Goal: Entertainment & Leisure: Consume media (video, audio)

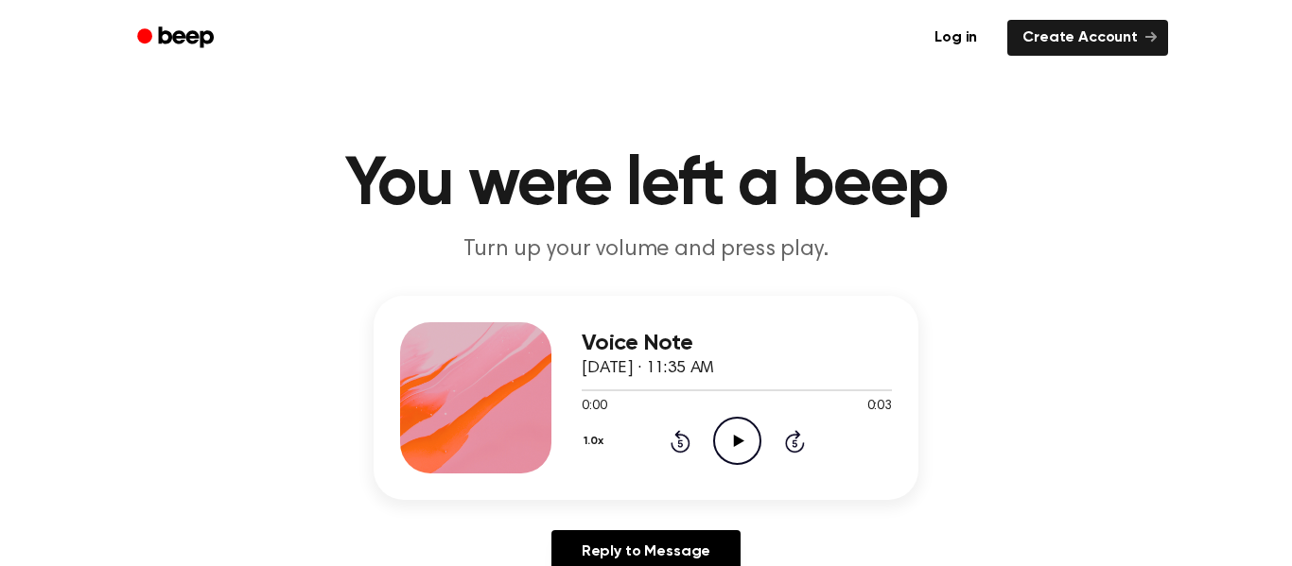
click at [726, 441] on icon "Play Audio" at bounding box center [737, 441] width 48 height 48
click at [750, 446] on icon "Play Audio" at bounding box center [737, 441] width 48 height 48
click at [749, 444] on icon "Play Audio" at bounding box center [737, 441] width 48 height 48
click at [726, 442] on icon "Play Audio" at bounding box center [737, 441] width 48 height 48
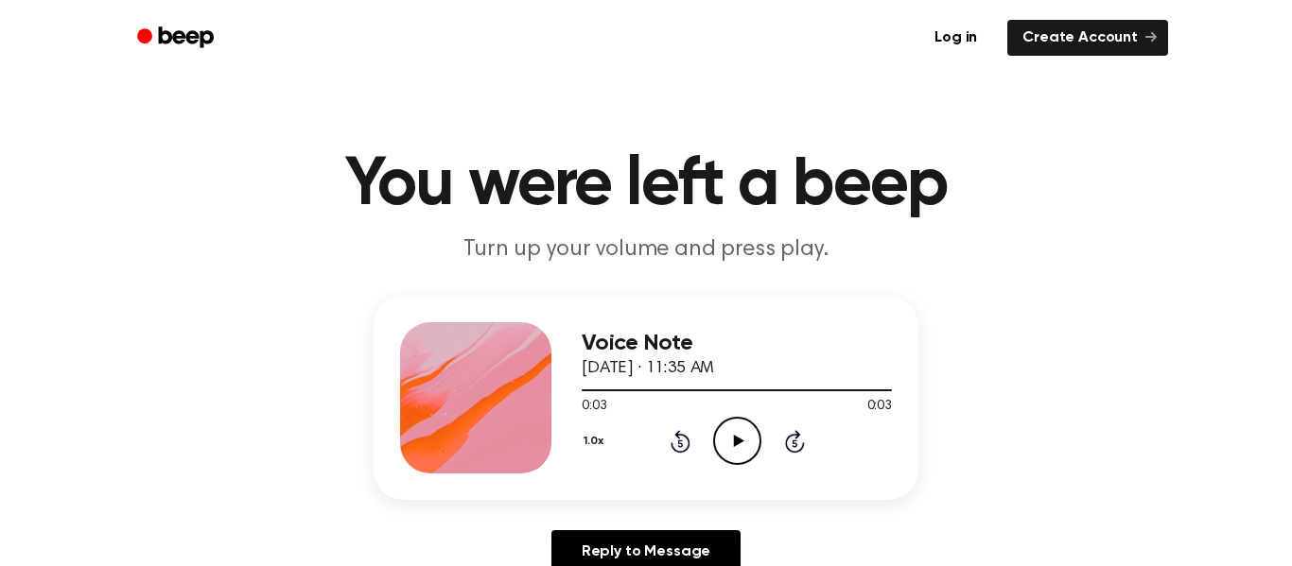
click at [725, 429] on icon "Play Audio" at bounding box center [737, 441] width 48 height 48
click at [592, 447] on button "1.0x" at bounding box center [596, 442] width 28 height 32
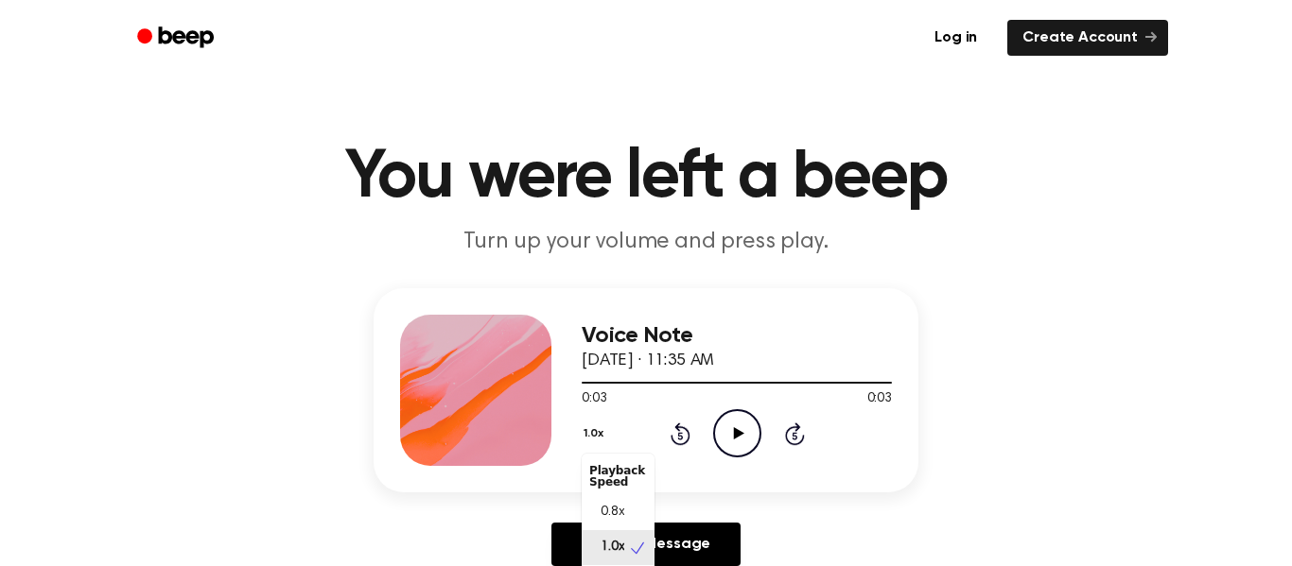
scroll to position [9, 0]
click at [601, 485] on div "Playback Speed" at bounding box center [618, 468] width 73 height 38
click at [596, 501] on div "0.8x" at bounding box center [606, 505] width 35 height 20
click at [713, 442] on icon "Play Audio" at bounding box center [737, 433] width 48 height 48
click at [613, 433] on div "0.8x Rewind 5 seconds Play Audio Skip 5 seconds" at bounding box center [737, 433] width 310 height 48
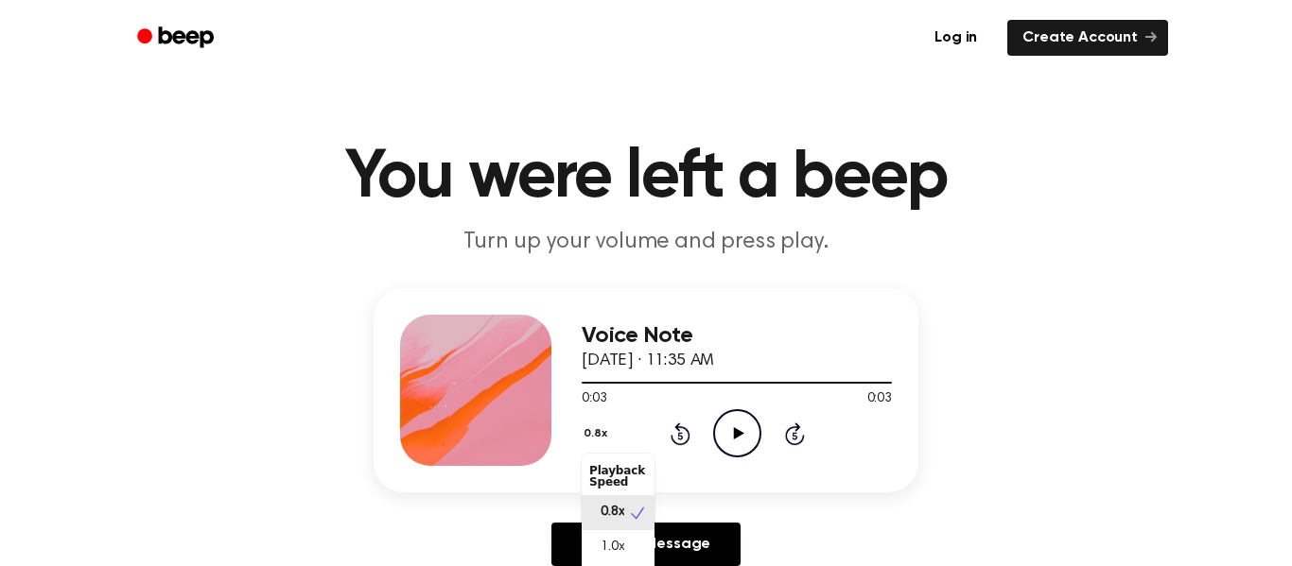
click at [606, 437] on button "0.8x" at bounding box center [598, 434] width 32 height 32
click at [604, 538] on span "1.0x" at bounding box center [613, 540] width 24 height 20
click at [775, 431] on div "1.0x Rewind 5 seconds Play Audio Skip 5 seconds" at bounding box center [737, 433] width 310 height 48
click at [784, 431] on icon "Skip 5 seconds" at bounding box center [794, 434] width 21 height 25
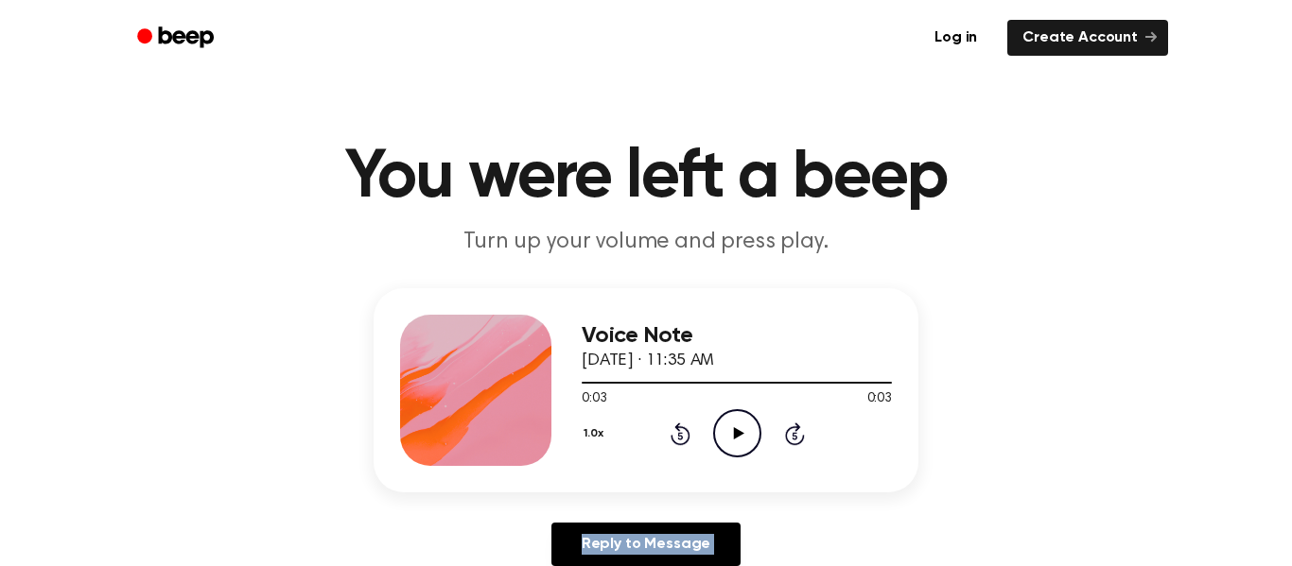
click at [784, 431] on icon "Skip 5 seconds" at bounding box center [794, 434] width 21 height 25
click at [760, 441] on div "1.0x Rewind 5 seconds Play Audio Skip 5 seconds" at bounding box center [737, 433] width 310 height 48
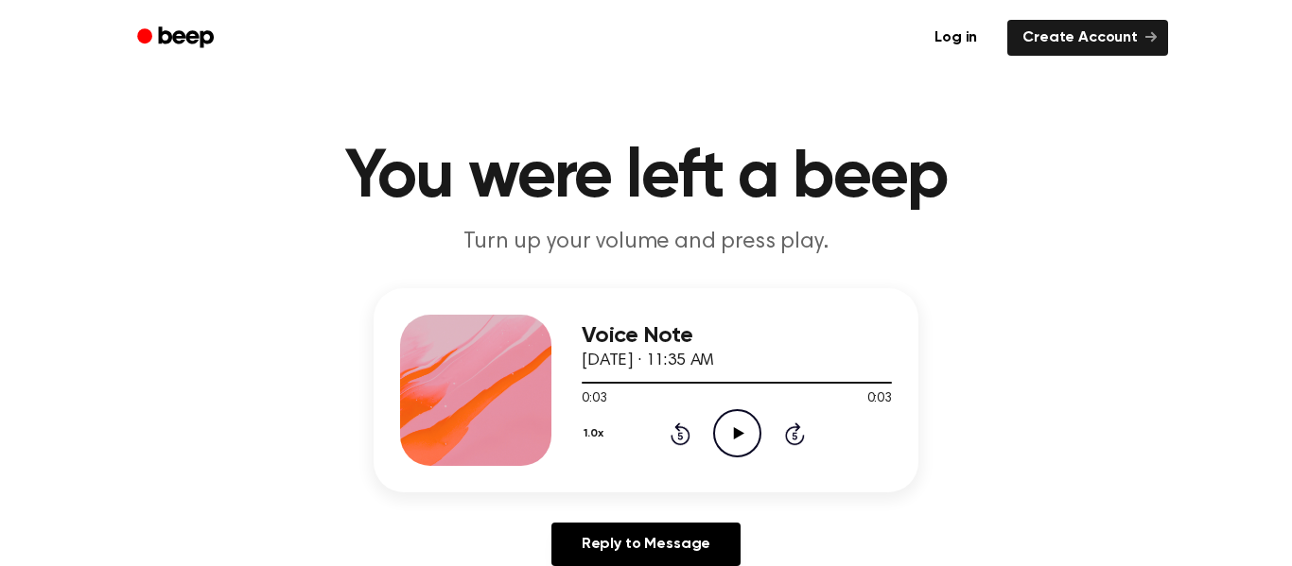
click at [743, 444] on icon "Play Audio" at bounding box center [737, 433] width 48 height 48
click at [784, 438] on icon "Skip 5 seconds" at bounding box center [794, 434] width 21 height 25
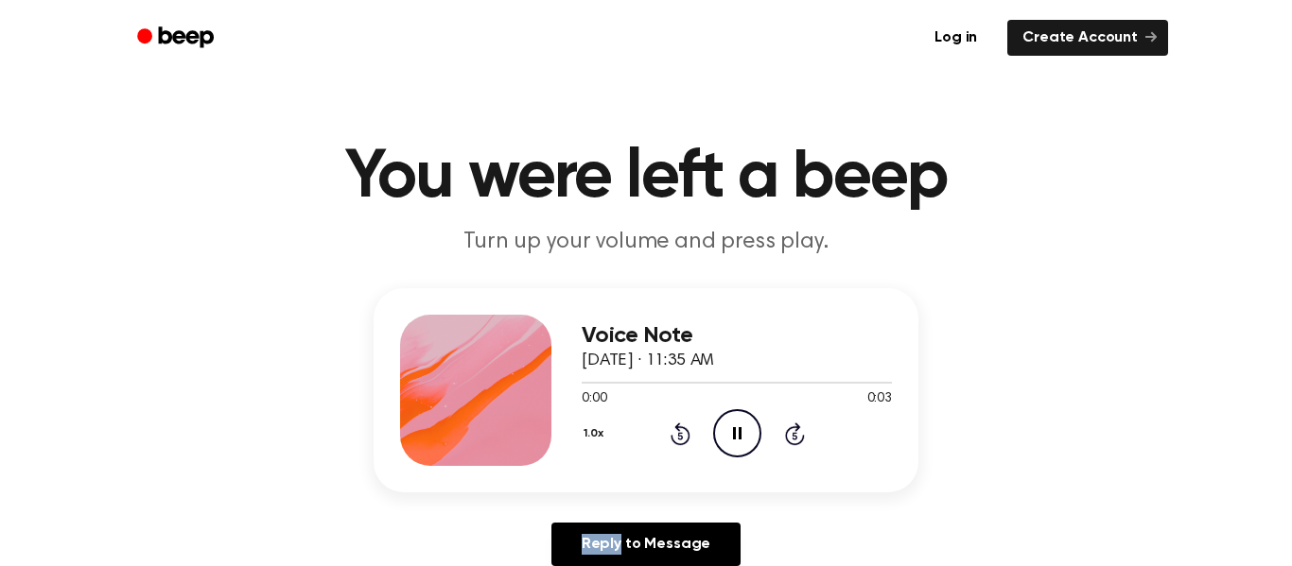
click at [784, 438] on icon "Skip 5 seconds" at bounding box center [794, 434] width 21 height 25
click at [779, 437] on div "1.0x Rewind 5 seconds Pause Audio Skip 5 seconds" at bounding box center [737, 433] width 310 height 48
click at [787, 438] on icon "Skip 5 seconds" at bounding box center [794, 434] width 21 height 25
click at [787, 439] on icon at bounding box center [795, 434] width 20 height 23
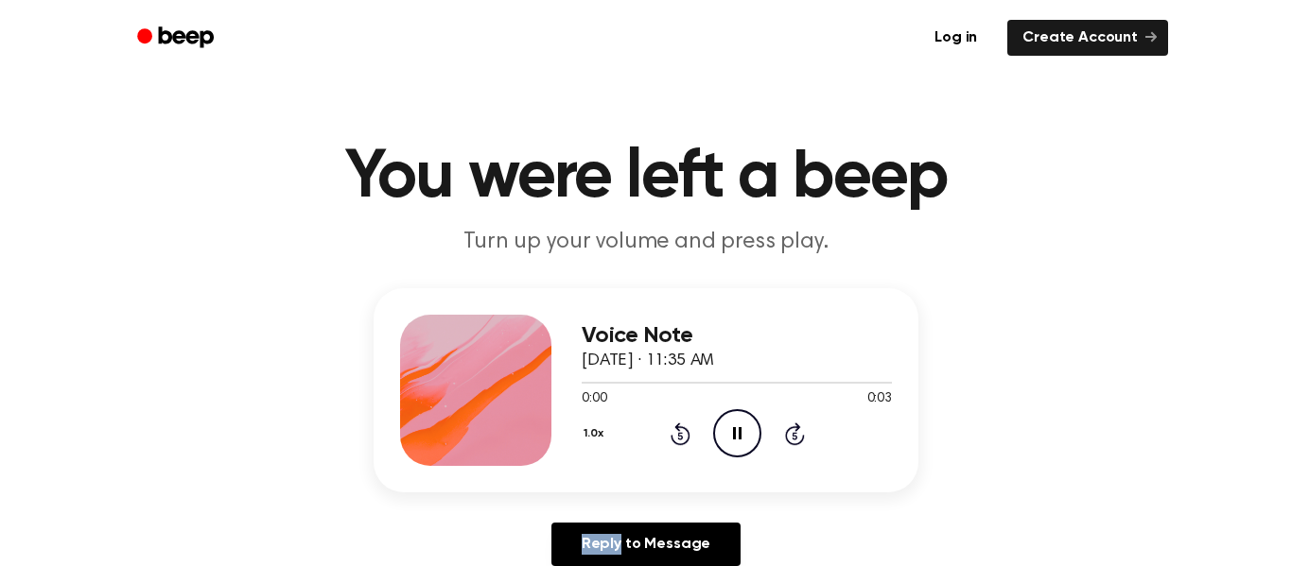
click at [787, 439] on icon at bounding box center [795, 434] width 20 height 23
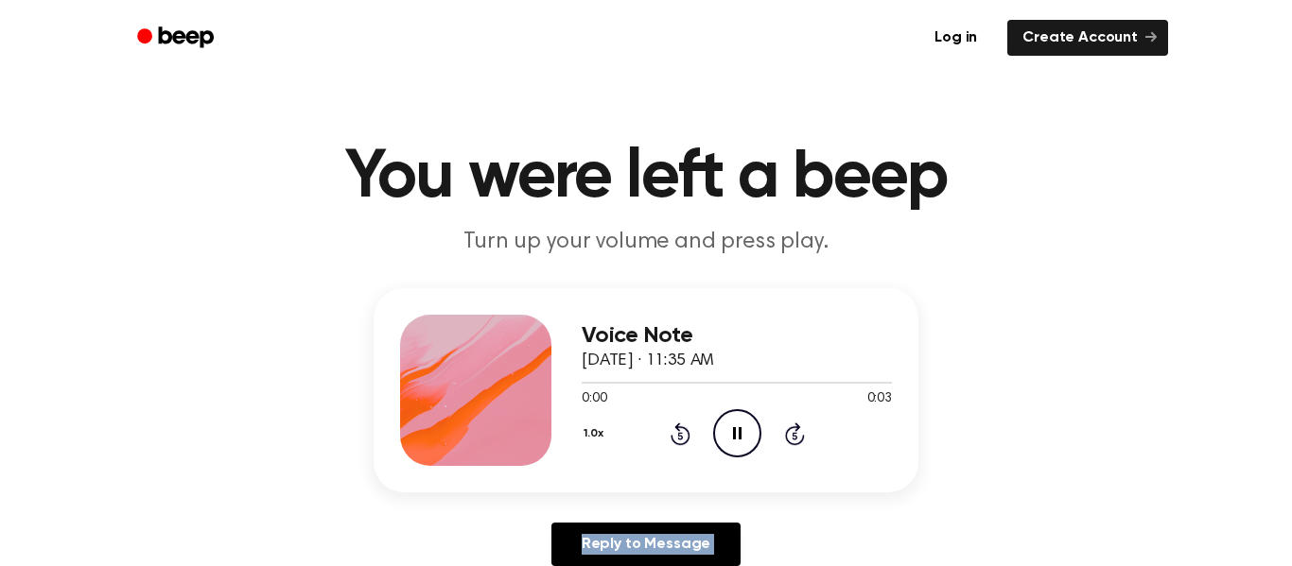
click at [787, 439] on icon at bounding box center [795, 434] width 20 height 23
click at [591, 434] on button "1.0x" at bounding box center [596, 434] width 28 height 32
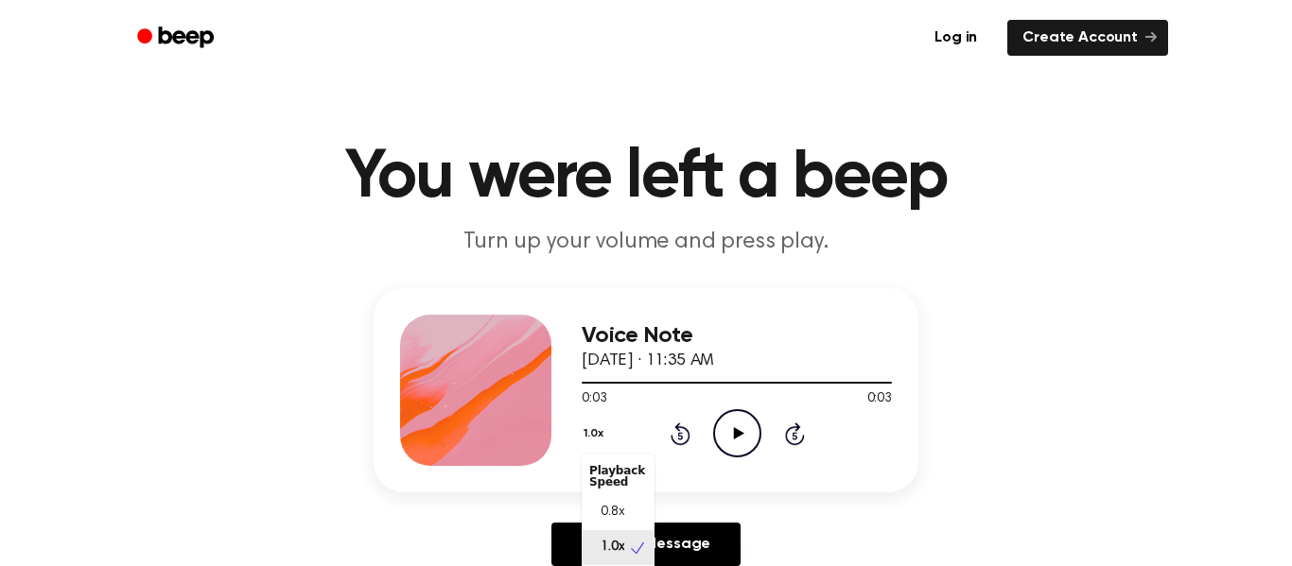
click at [521, 491] on div "Voice Note October 2, 2023 · 11:35 AM 0:03 0:03 Your browser does not support t…" at bounding box center [646, 390] width 545 height 204
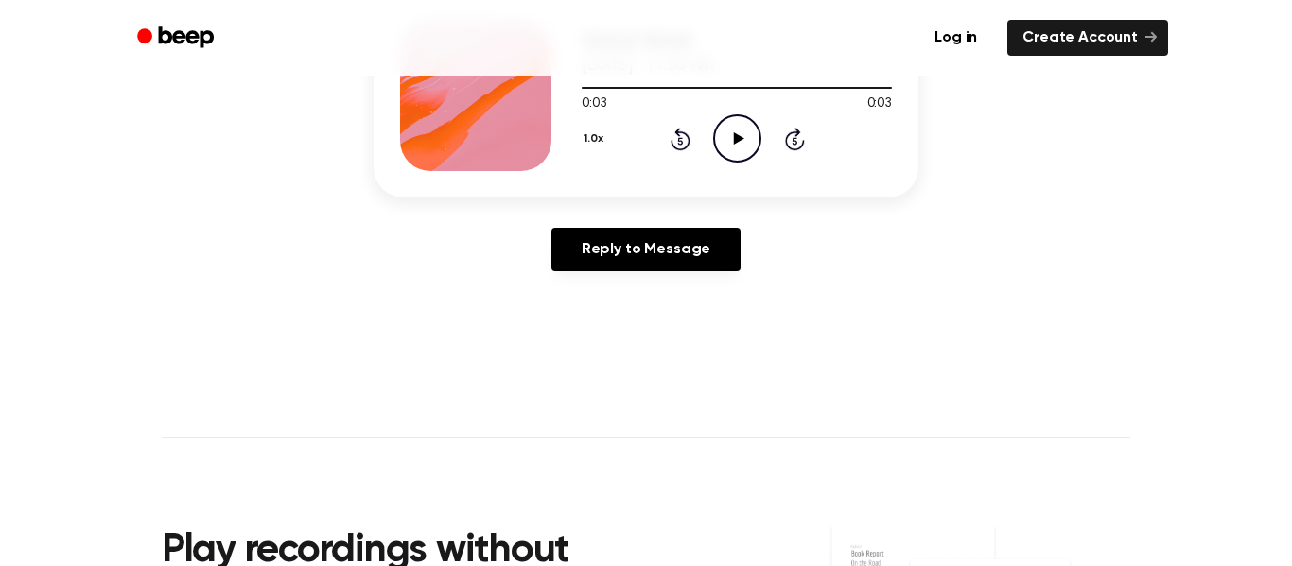
scroll to position [304, 0]
click at [593, 142] on button "1.0x" at bounding box center [596, 138] width 28 height 32
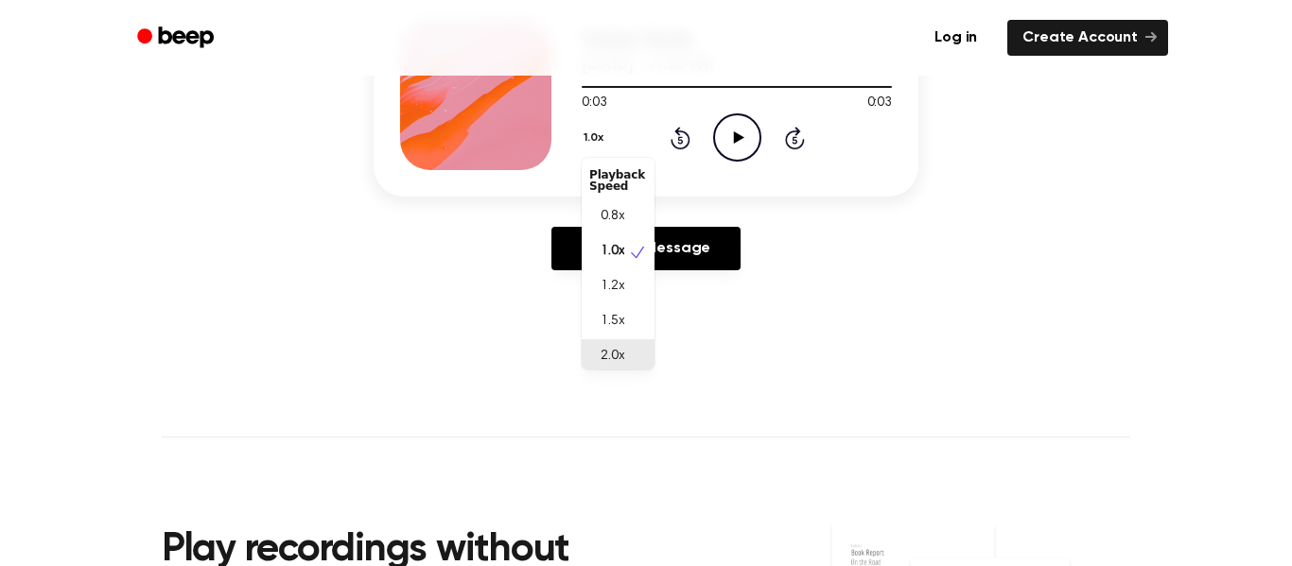
click at [607, 351] on span "2.0x" at bounding box center [613, 357] width 24 height 20
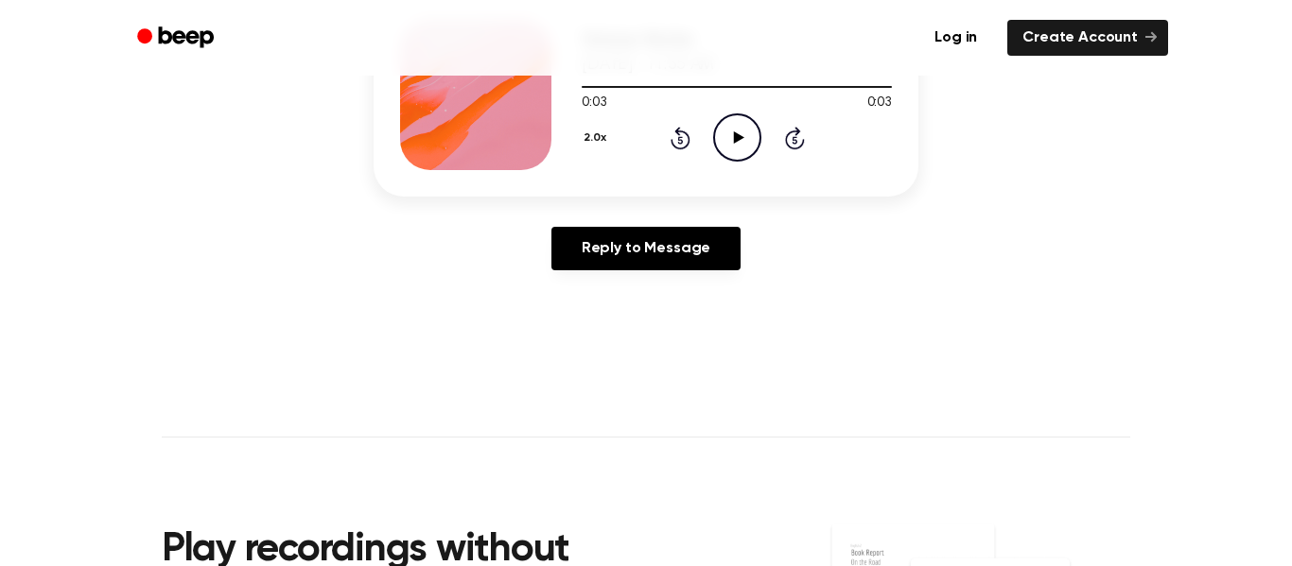
click at [730, 127] on icon "Play Audio" at bounding box center [737, 137] width 48 height 48
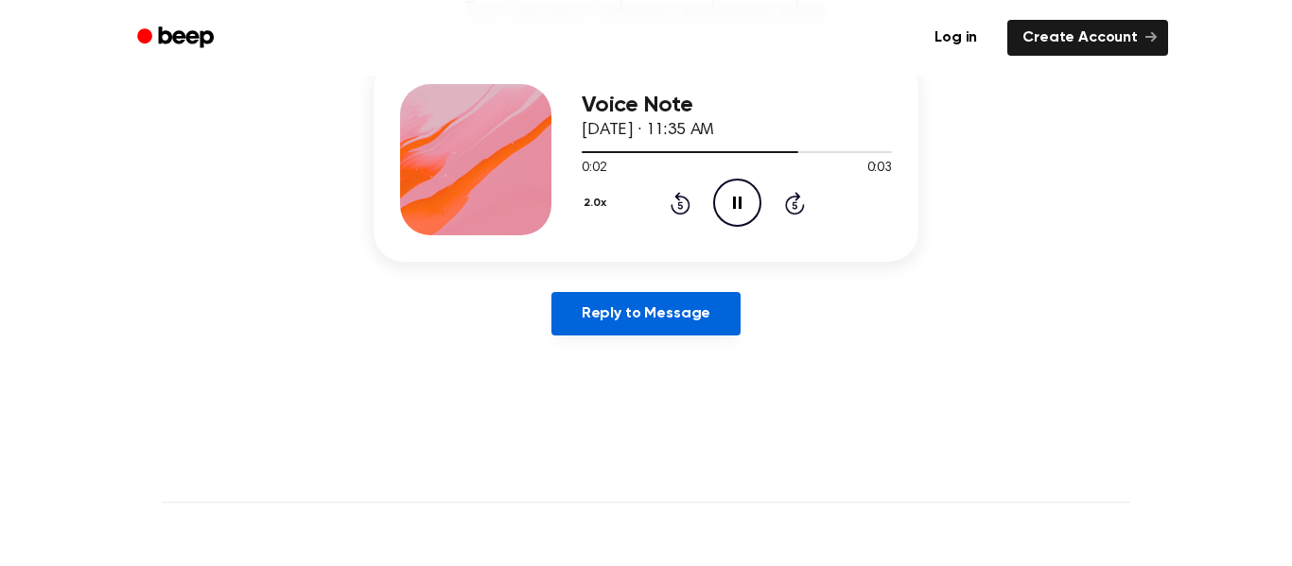
scroll to position [222, 0]
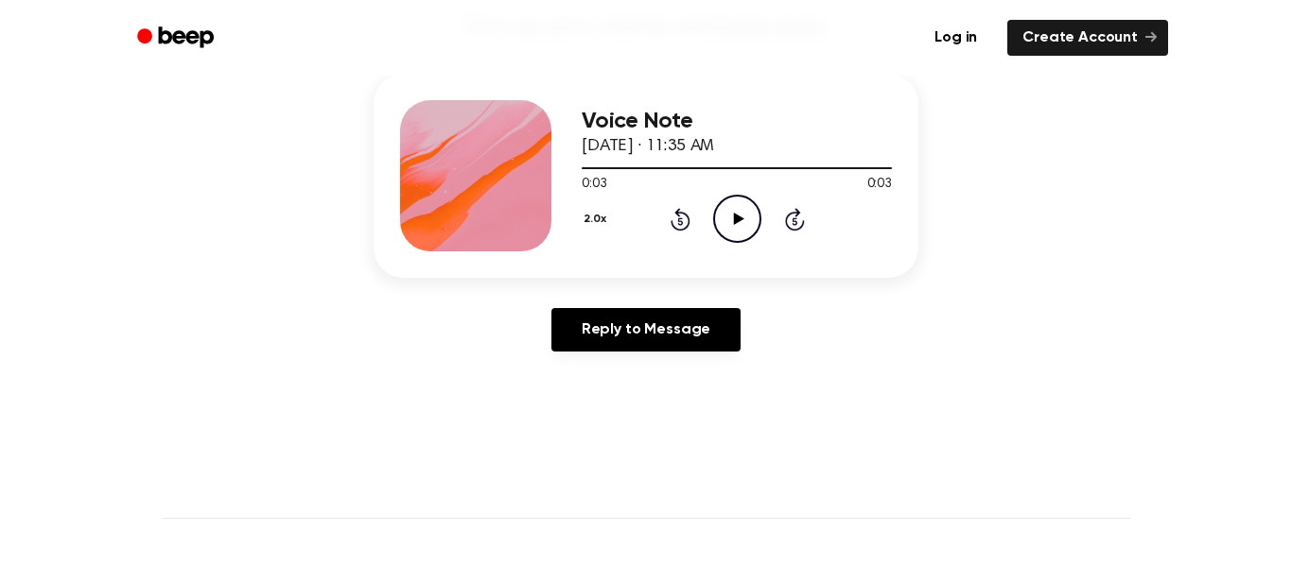
click at [591, 235] on button "2.0x" at bounding box center [597, 219] width 31 height 32
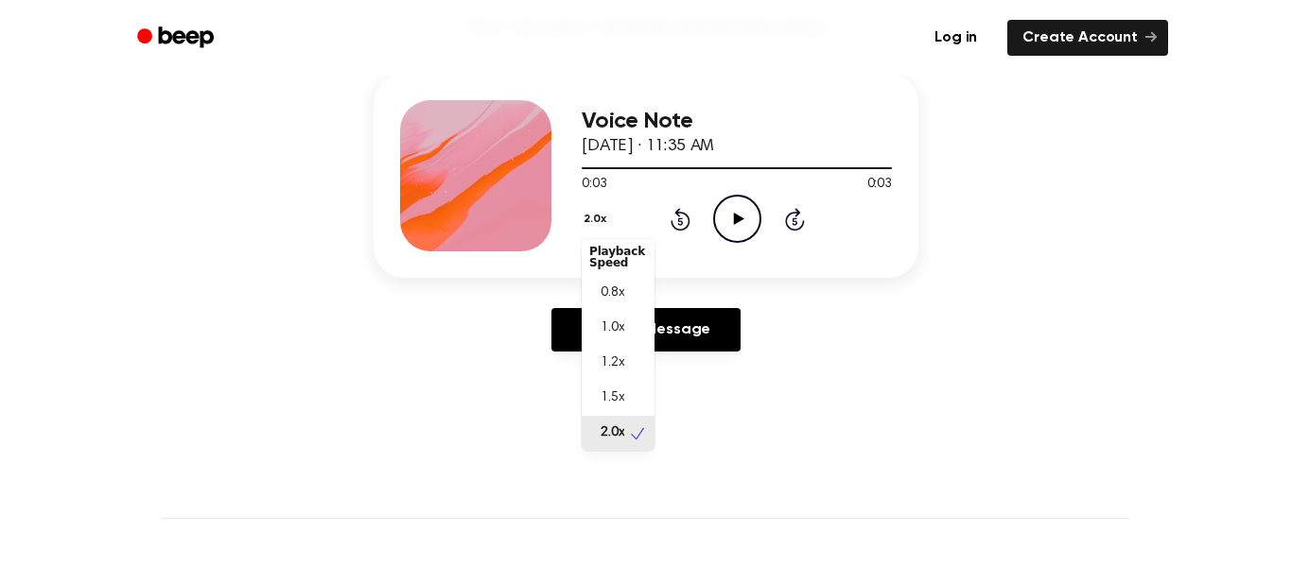
scroll to position [9, 0]
click at [606, 390] on span "1.5x" at bounding box center [613, 395] width 24 height 20
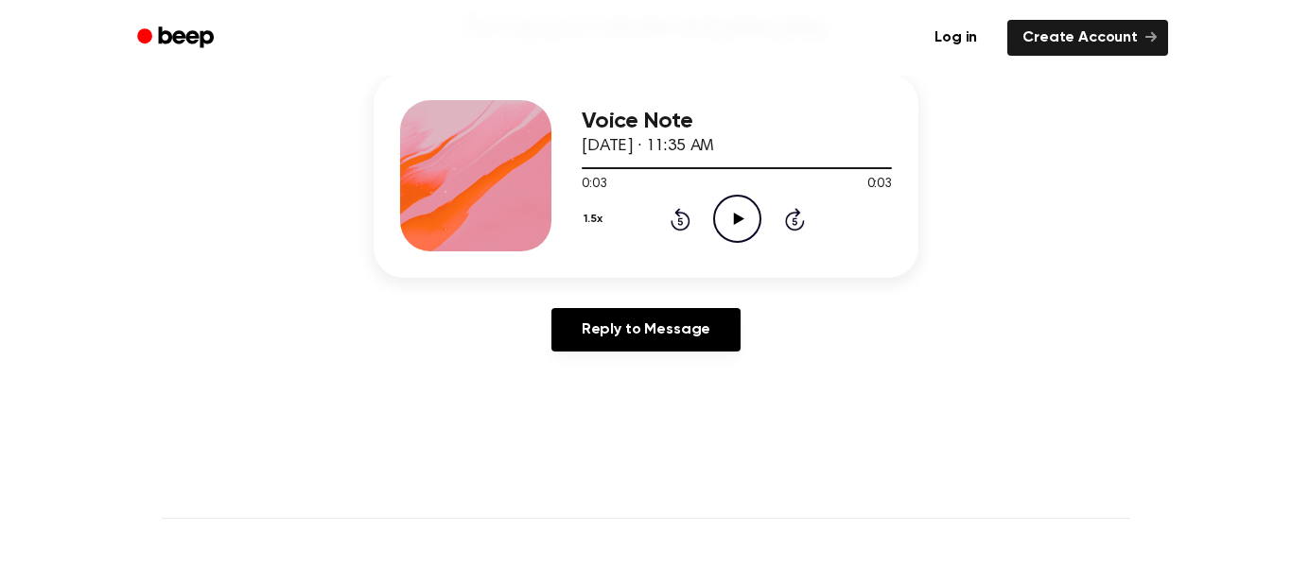
click at [740, 218] on icon at bounding box center [738, 219] width 10 height 12
click at [593, 220] on button "1.5x" at bounding box center [595, 219] width 27 height 32
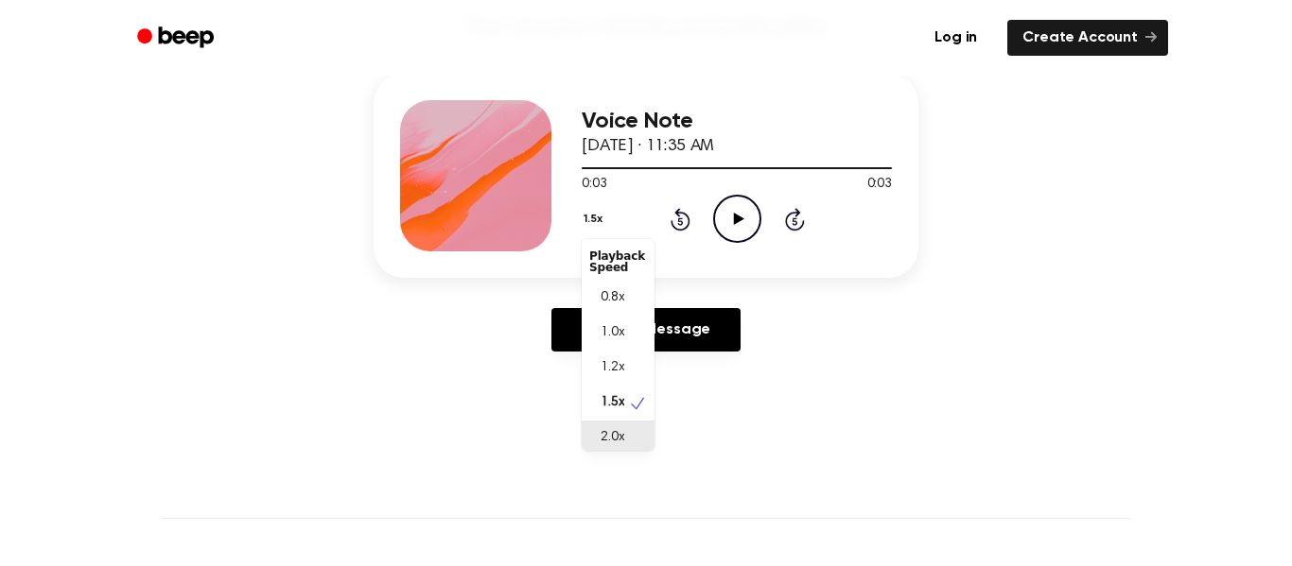
click at [604, 434] on span "2.0x" at bounding box center [613, 438] width 24 height 20
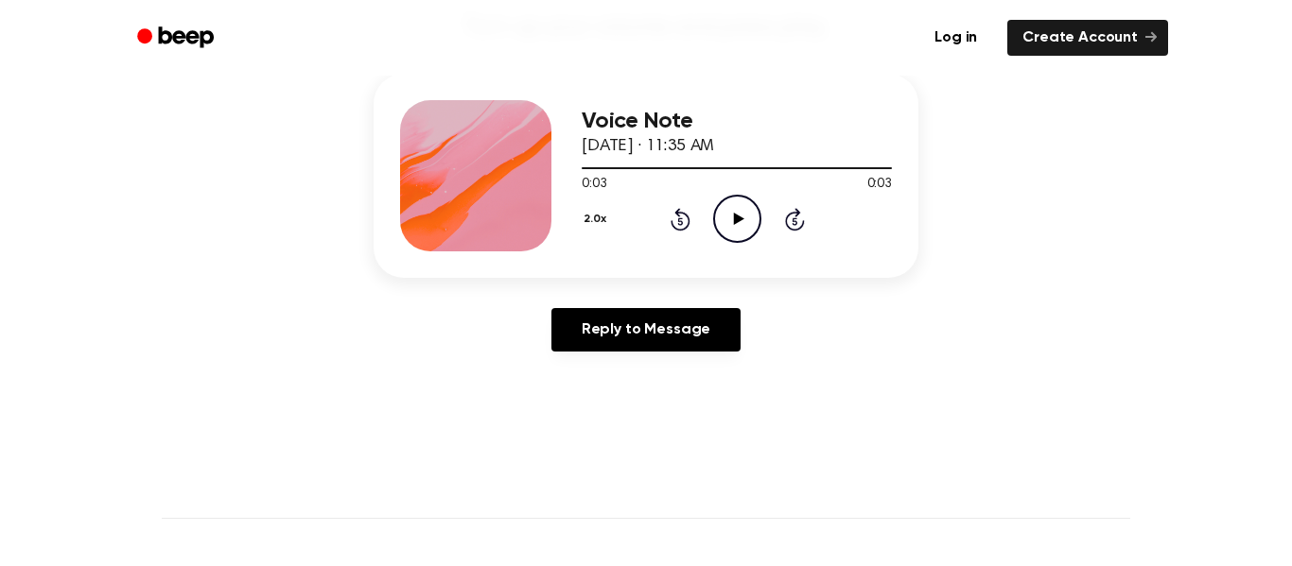
click at [721, 233] on icon "Play Audio" at bounding box center [737, 219] width 48 height 48
click at [587, 229] on button "2.0x" at bounding box center [597, 219] width 31 height 32
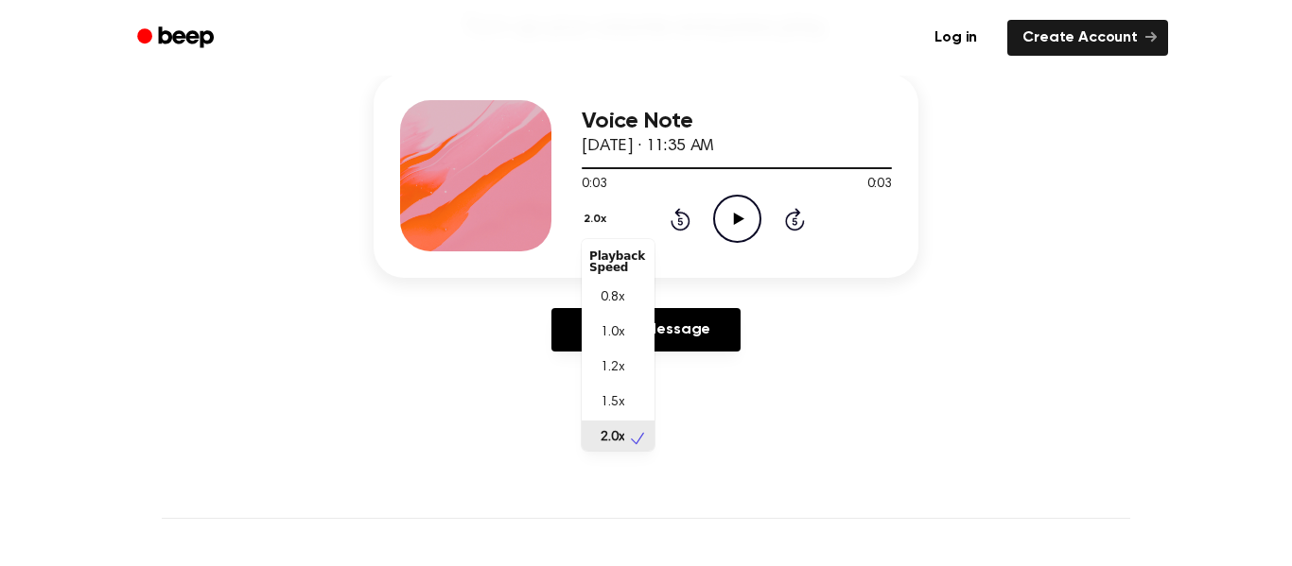
scroll to position [5, 0]
click at [631, 332] on div "1.0x" at bounding box center [618, 328] width 73 height 35
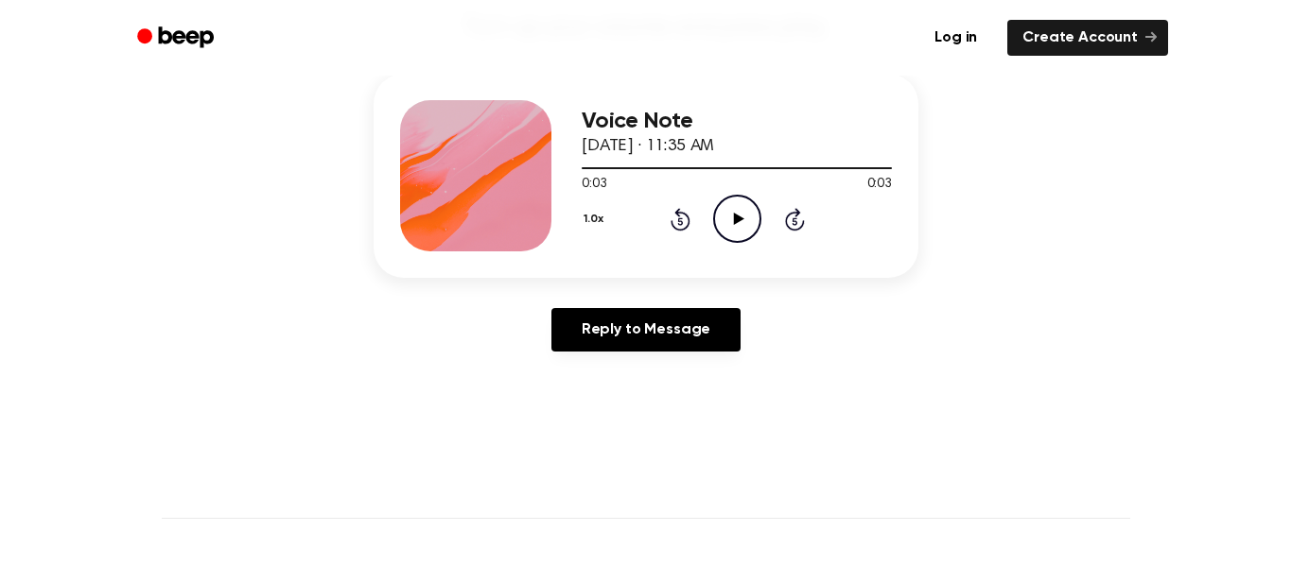
click at [733, 192] on div "0:03 0:03" at bounding box center [737, 185] width 310 height 20
click at [733, 195] on icon "Play Audio" at bounding box center [737, 219] width 48 height 48
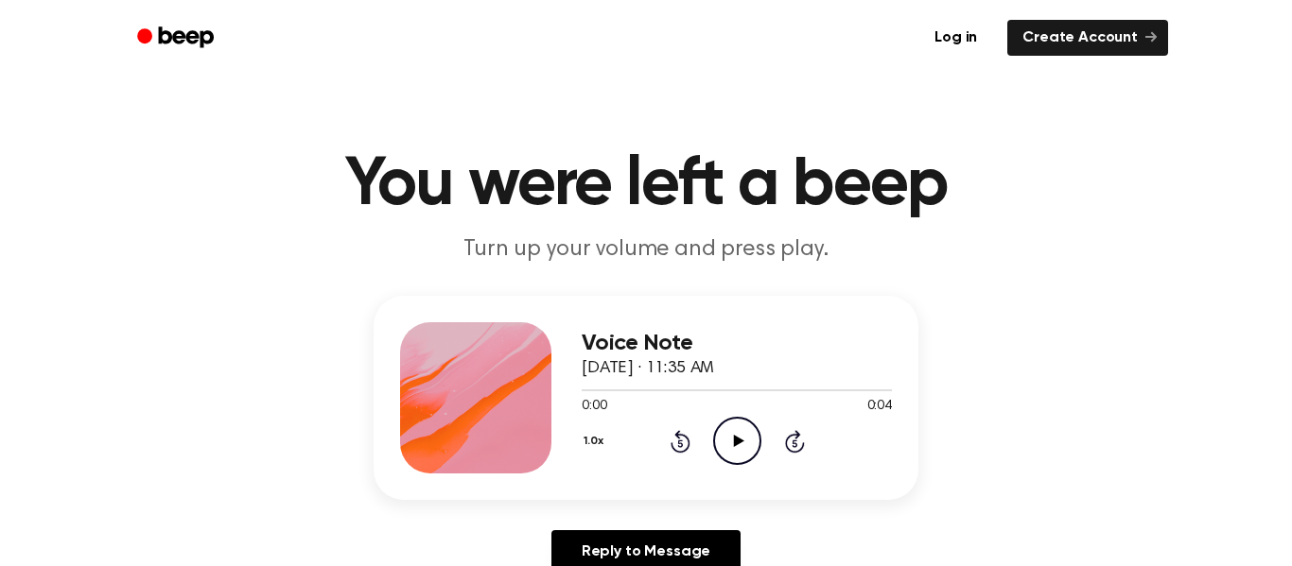
click at [744, 449] on icon "Play Audio" at bounding box center [737, 441] width 48 height 48
click at [721, 443] on icon "Play Audio" at bounding box center [737, 441] width 48 height 48
click at [740, 438] on icon at bounding box center [737, 441] width 9 height 12
click at [743, 440] on icon "Play Audio" at bounding box center [737, 441] width 48 height 48
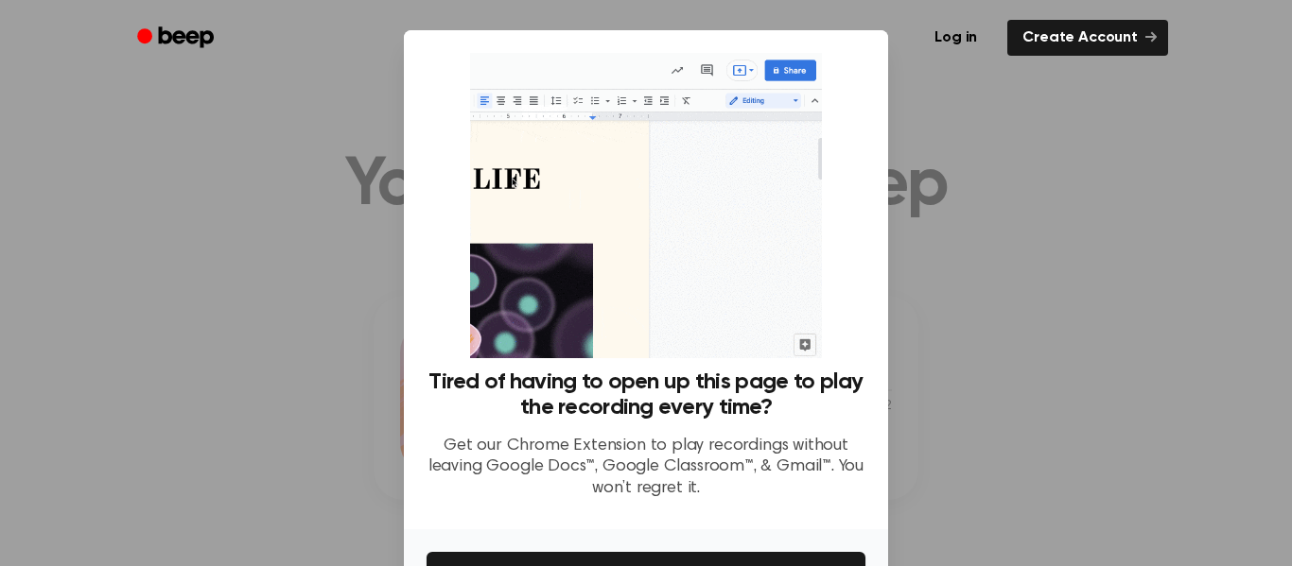
scroll to position [72, 0]
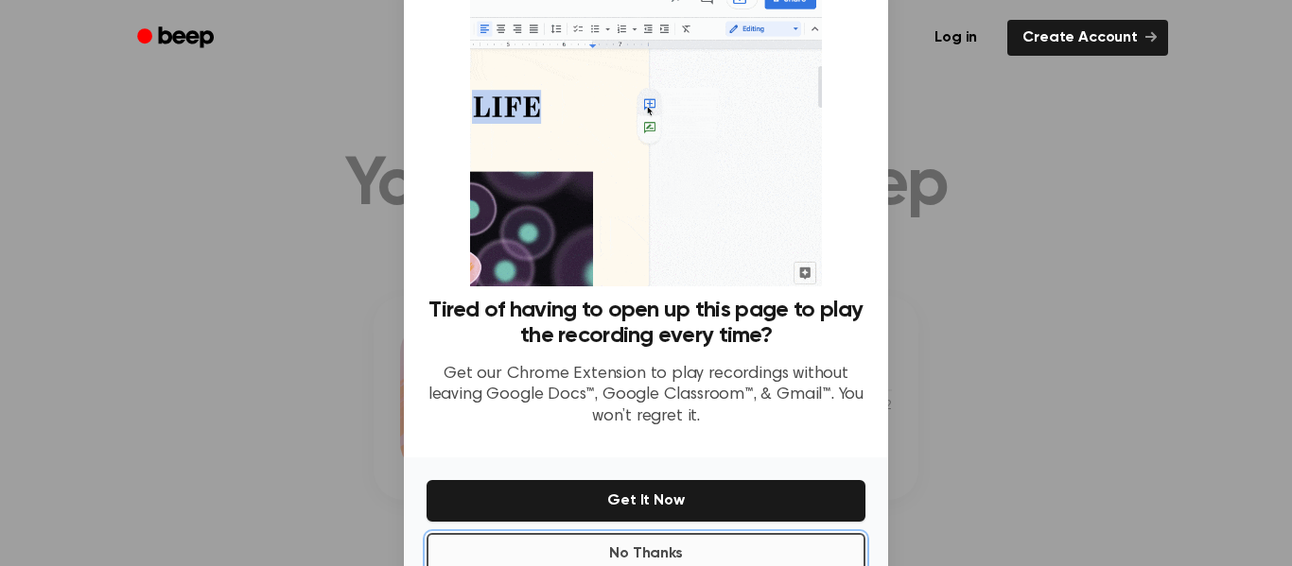
click at [557, 550] on button "No Thanks" at bounding box center [646, 554] width 439 height 42
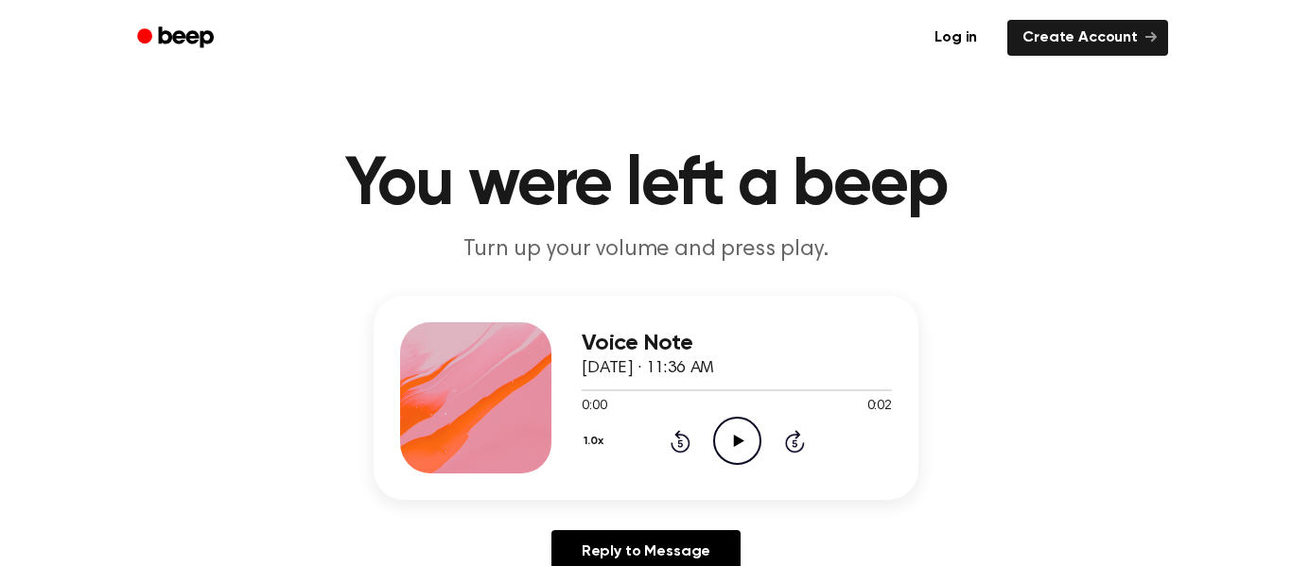
click at [738, 434] on icon "Play Audio" at bounding box center [737, 441] width 48 height 48
click at [731, 444] on icon "Play Audio" at bounding box center [737, 441] width 48 height 48
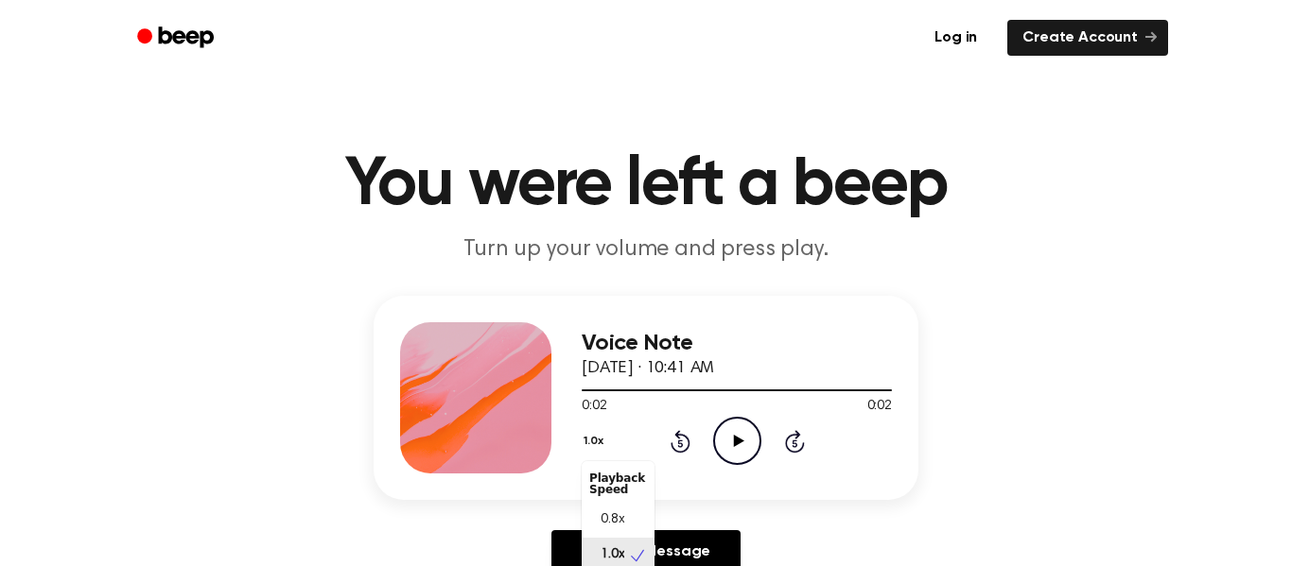
click at [593, 433] on button "1.0x" at bounding box center [596, 442] width 28 height 32
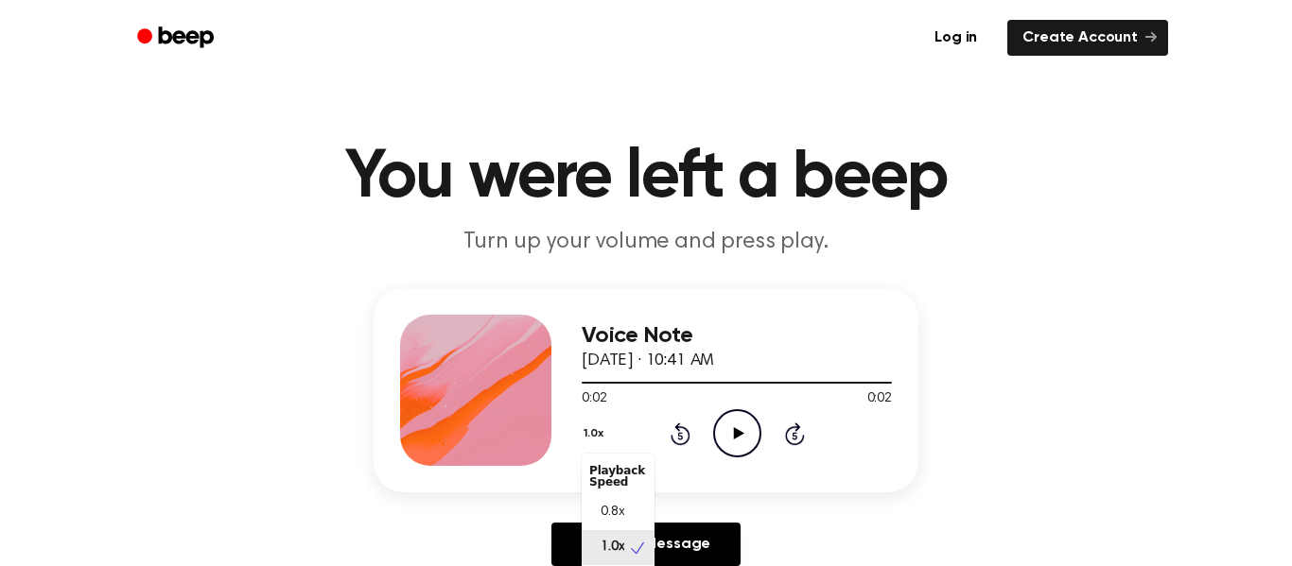
scroll to position [9, 0]
click at [561, 475] on div "Voice Note September 30, 2025 · 10:41 AM 0:02 0:02 Your browser does not suppor…" at bounding box center [646, 390] width 545 height 204
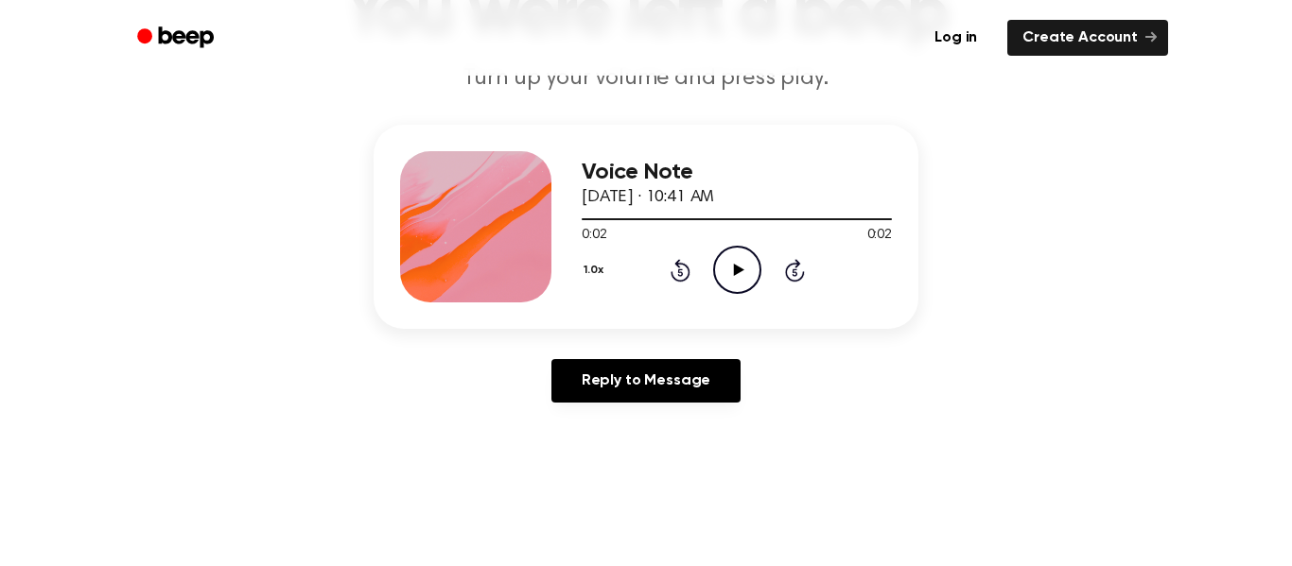
scroll to position [180, 0]
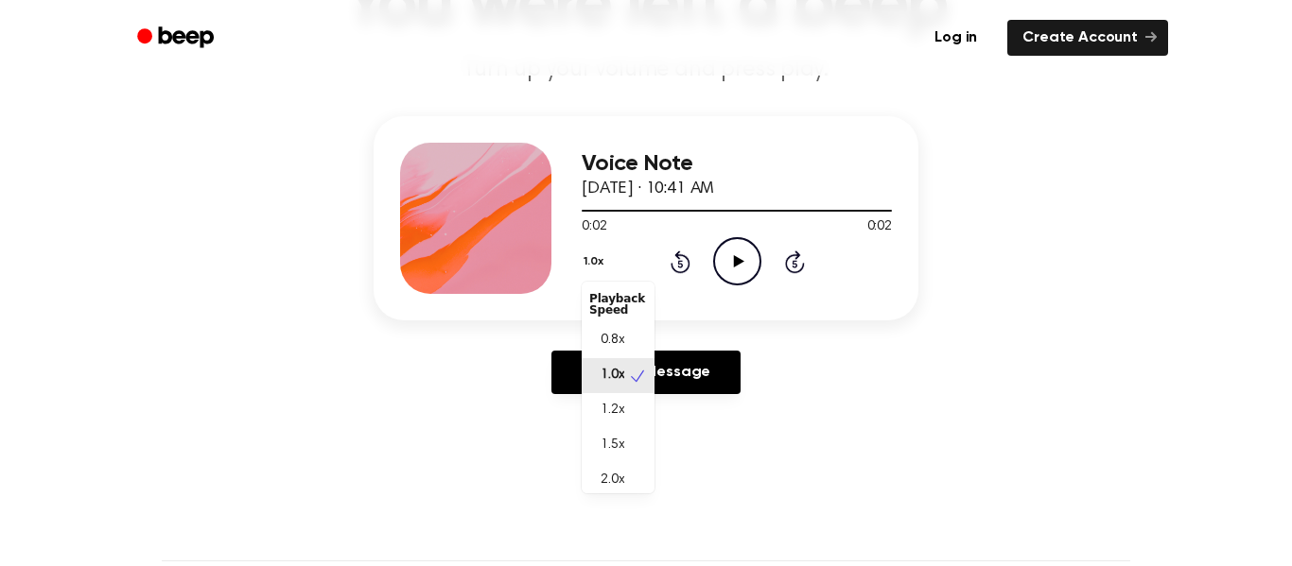
click at [593, 266] on button "1.0x" at bounding box center [596, 262] width 28 height 32
click at [607, 473] on span "2.0x" at bounding box center [613, 472] width 24 height 20
click at [721, 274] on icon "Play Audio" at bounding box center [737, 261] width 48 height 48
click at [603, 266] on button "2.0x" at bounding box center [597, 262] width 31 height 32
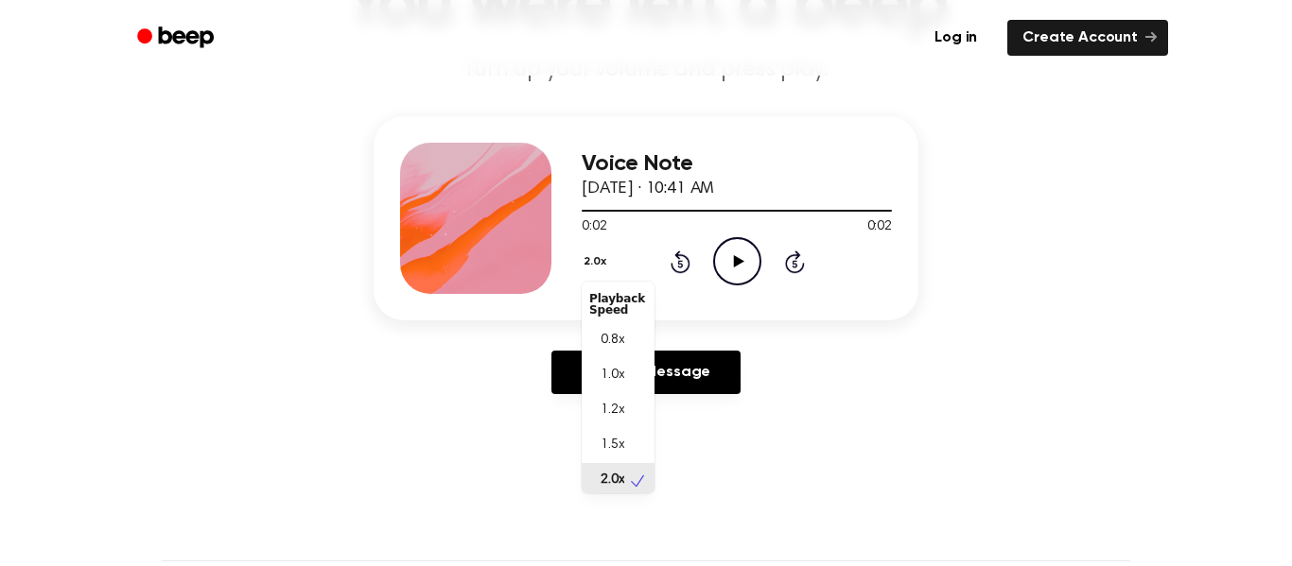
scroll to position [5, 0]
click at [601, 327] on span "0.8x" at bounding box center [613, 336] width 24 height 20
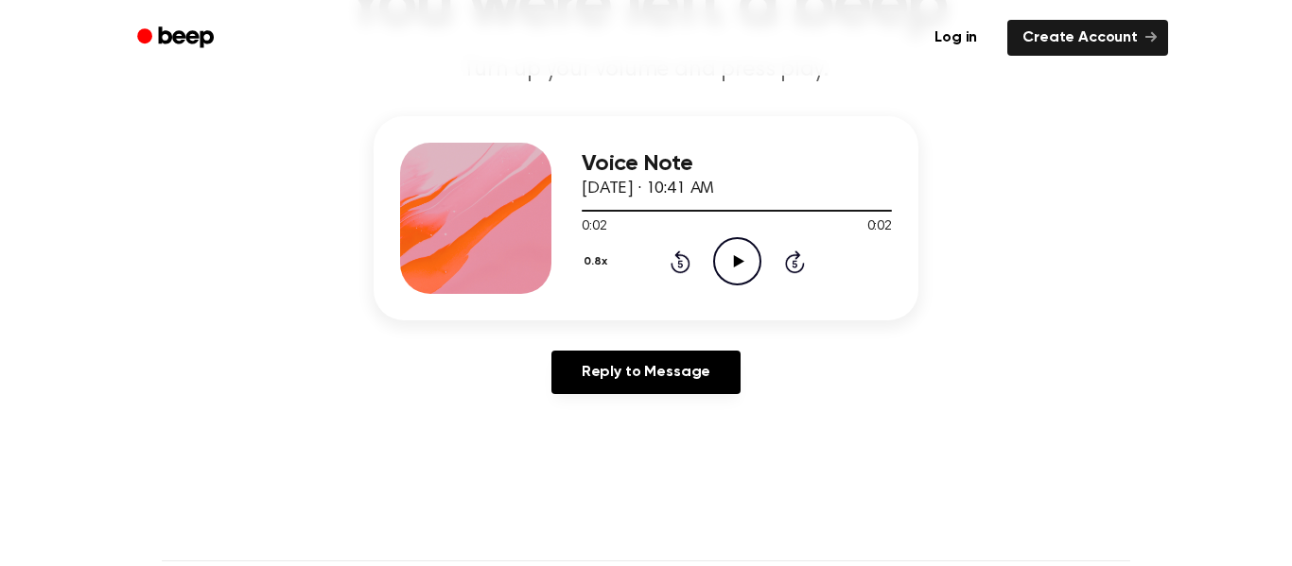
click at [725, 285] on icon "Play Audio" at bounding box center [737, 261] width 48 height 48
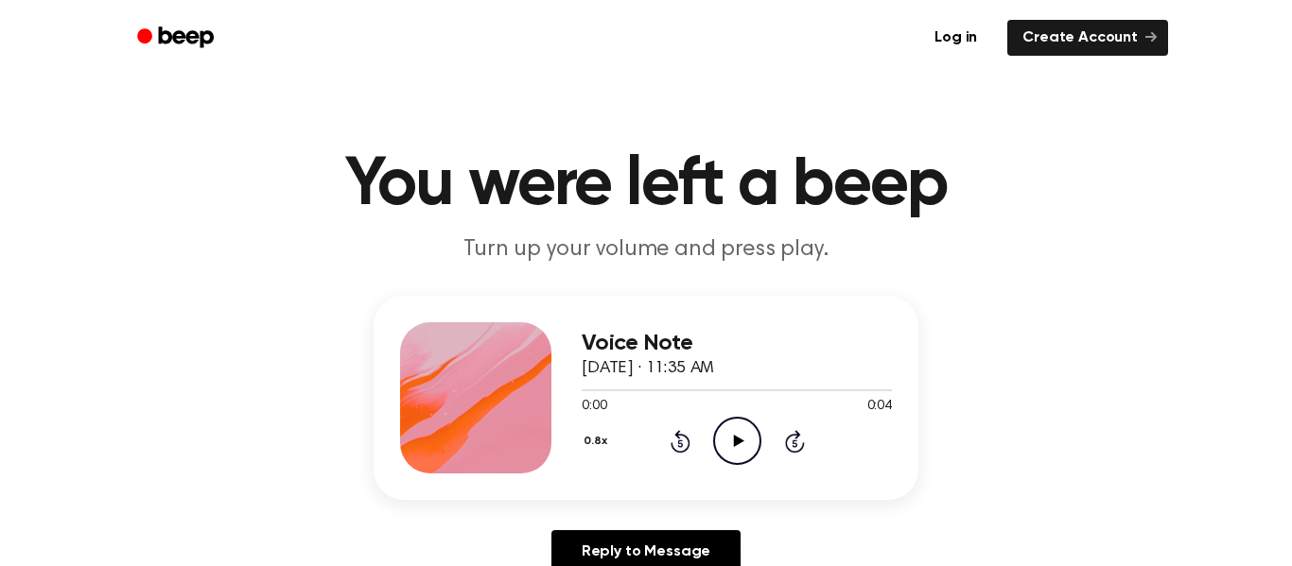
click at [741, 442] on icon at bounding box center [738, 441] width 10 height 12
click at [731, 444] on icon "Play Audio" at bounding box center [737, 441] width 48 height 48
click at [727, 430] on icon "Play Audio" at bounding box center [737, 441] width 48 height 48
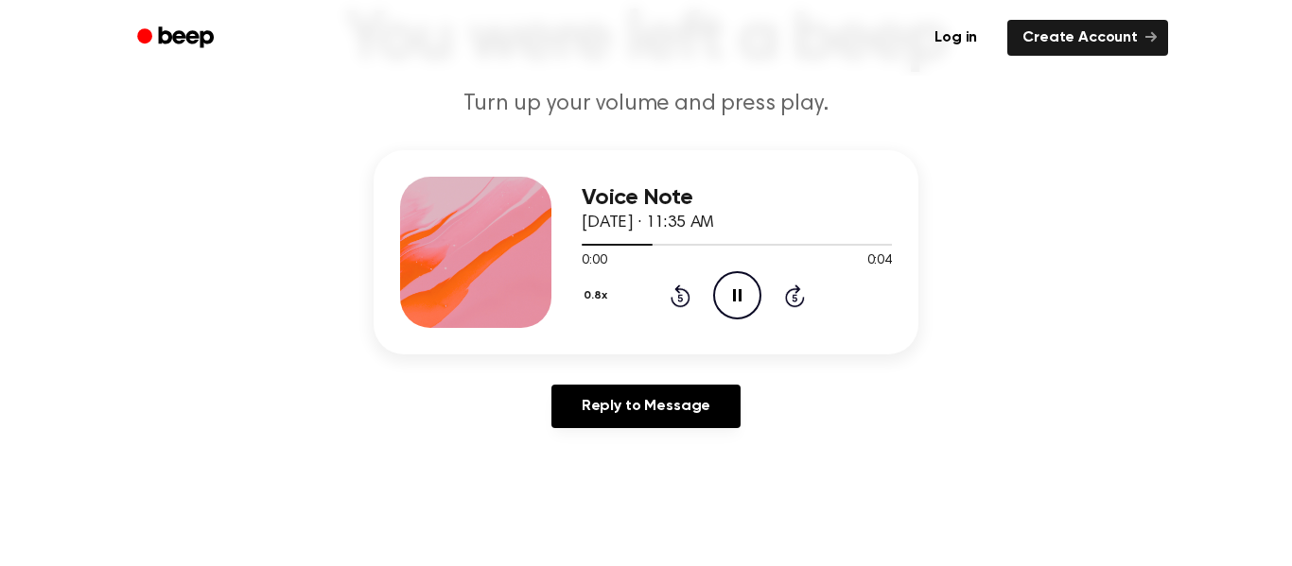
scroll to position [148, 0]
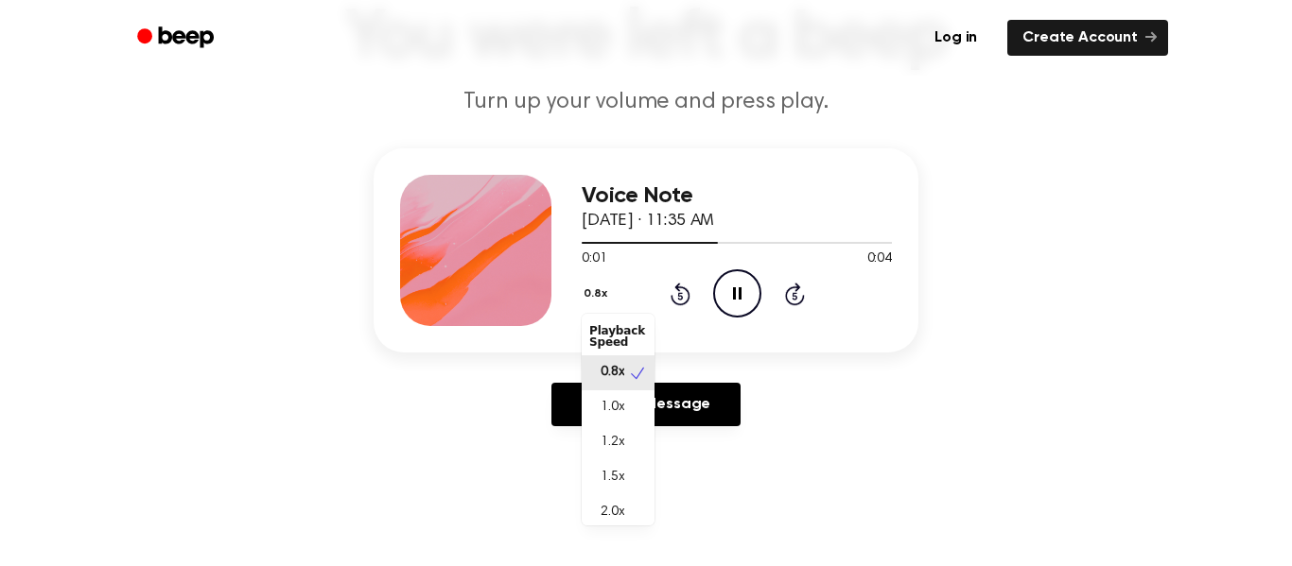
click at [588, 295] on button "0.8x" at bounding box center [598, 294] width 32 height 32
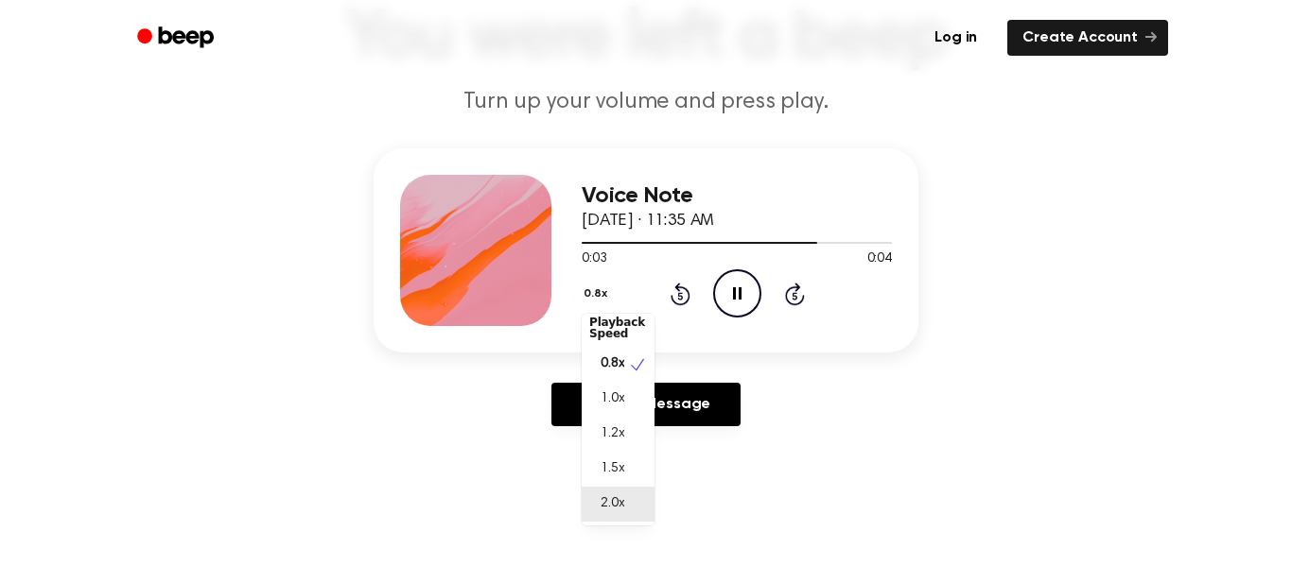
click at [622, 515] on div "2.0x" at bounding box center [618, 504] width 73 height 35
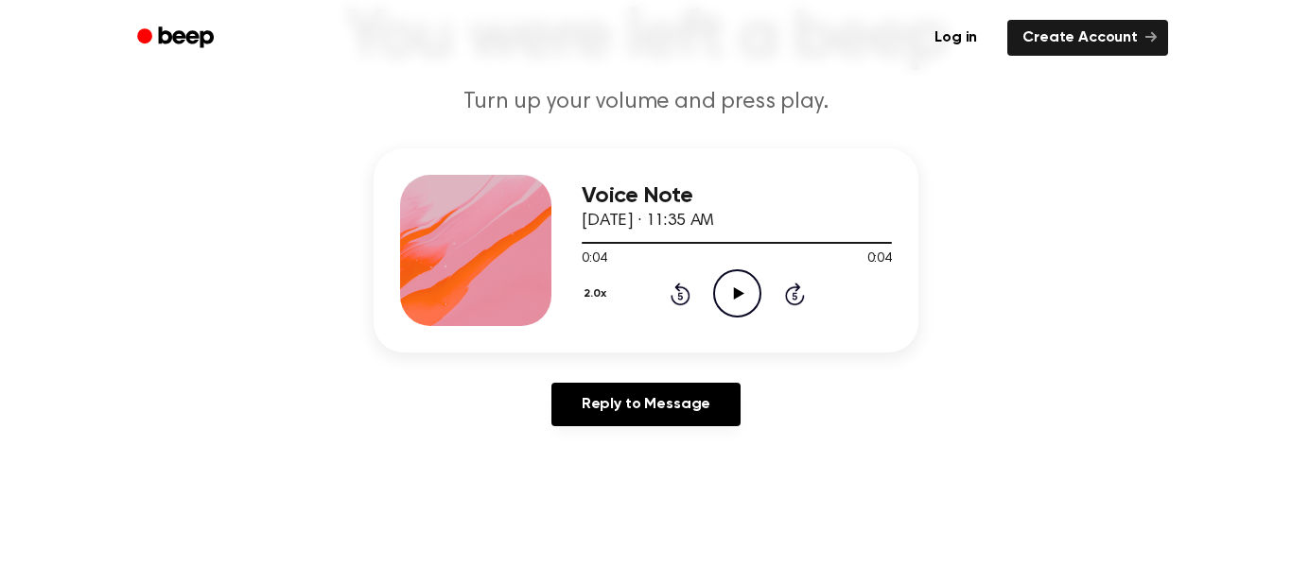
click at [729, 307] on icon "Play Audio" at bounding box center [737, 294] width 48 height 48
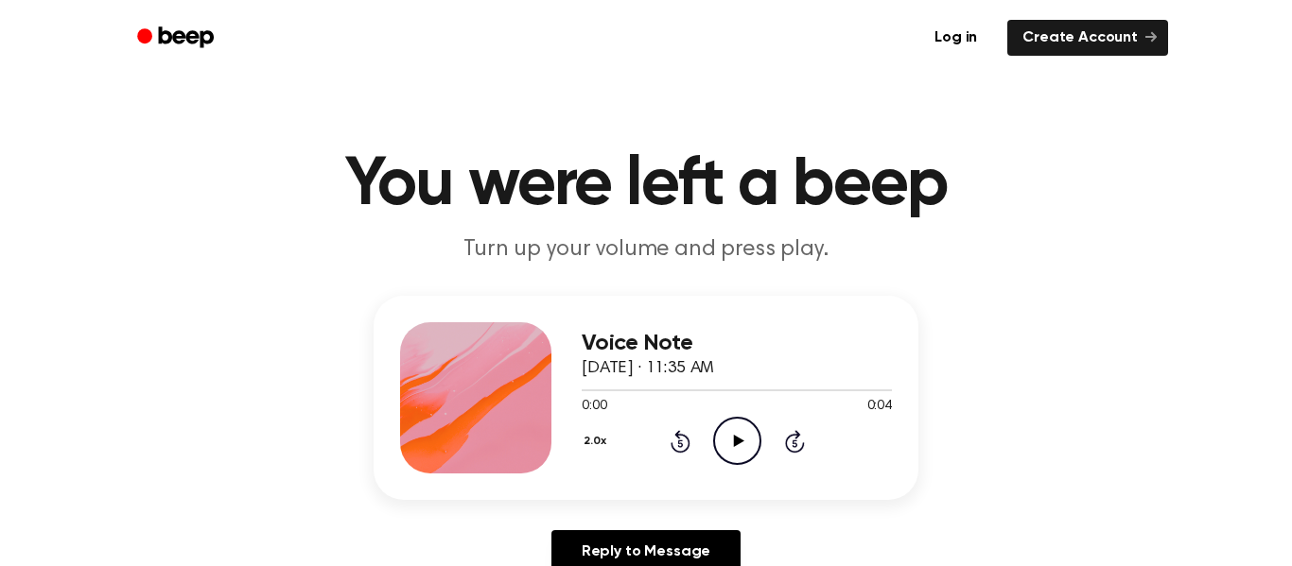
click at [749, 429] on icon "Play Audio" at bounding box center [737, 441] width 48 height 48
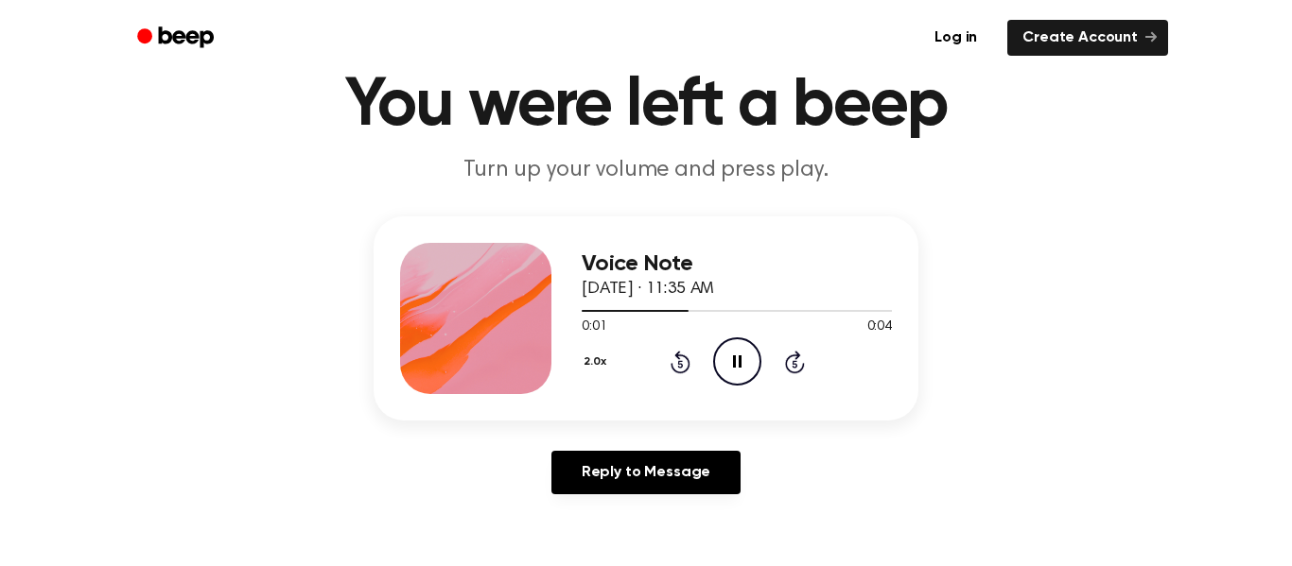
scroll to position [94, 0]
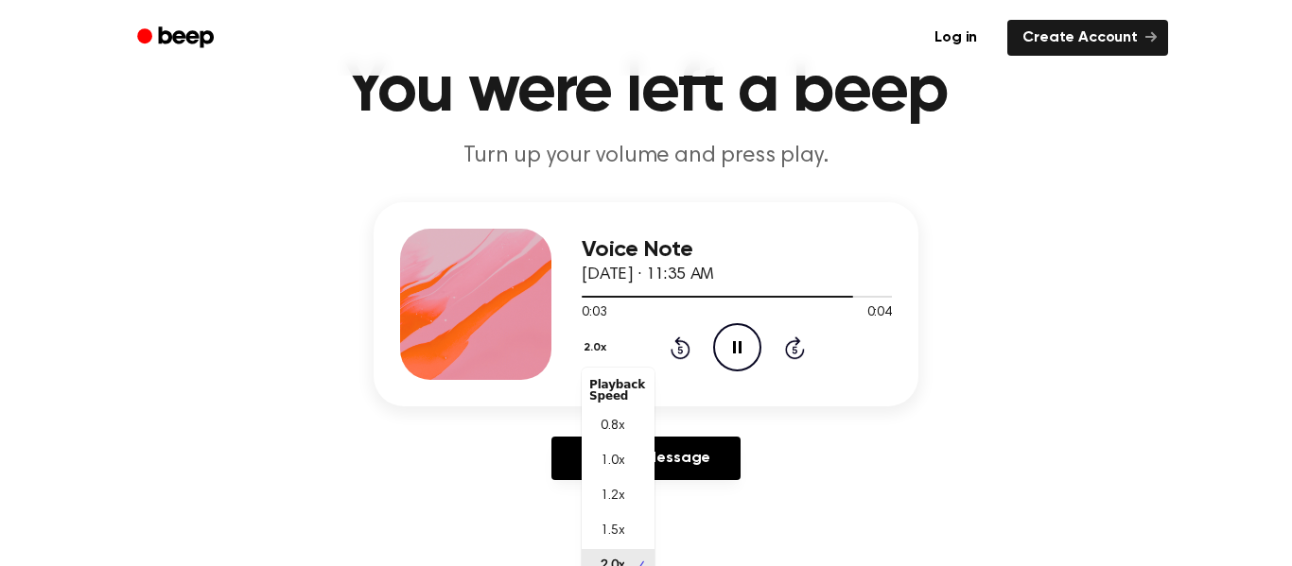
click at [598, 356] on div "2.0x Playback Speed 0.8x 1.0x 1.2x 1.5x 2.0x" at bounding box center [597, 349] width 31 height 29
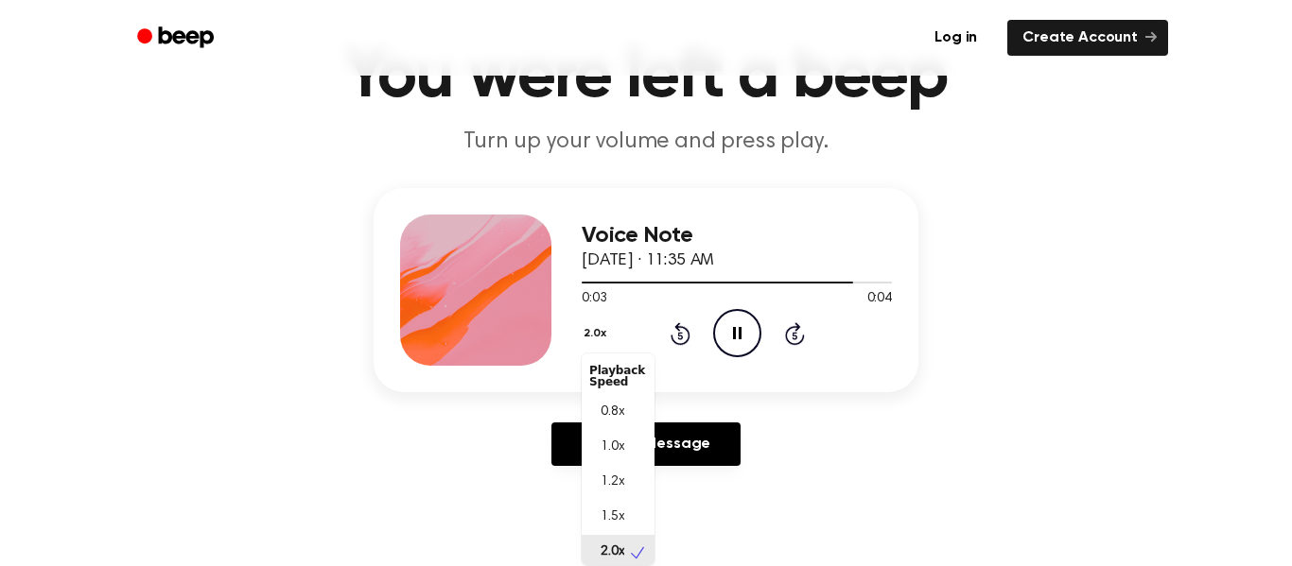
scroll to position [5, 0]
click at [610, 427] on div "1.0x" at bounding box center [618, 443] width 73 height 35
click at [747, 335] on icon "Play Audio" at bounding box center [737, 333] width 48 height 48
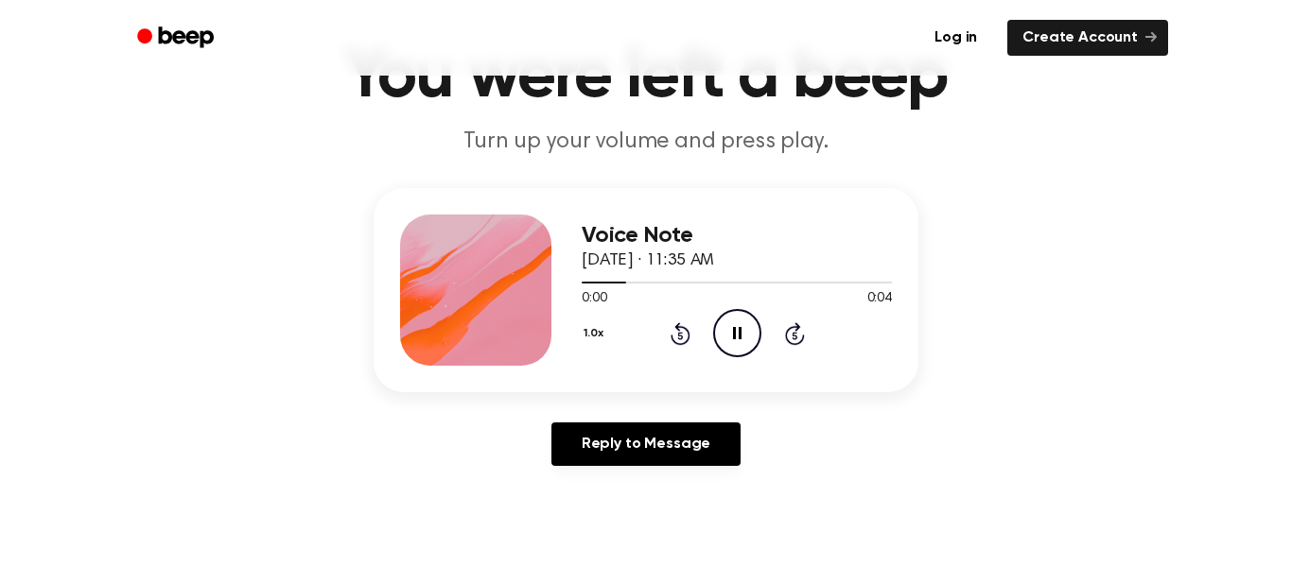
click at [777, 353] on div "1.0x Rewind 5 seconds Pause Audio Skip 5 seconds" at bounding box center [737, 333] width 310 height 48
click at [784, 338] on icon "Skip 5 seconds" at bounding box center [794, 334] width 21 height 25
click at [989, 408] on div "Voice Note October 2, 2023 · 11:35 AM 0:00 0:04 Your browser does not support t…" at bounding box center [646, 334] width 1246 height 293
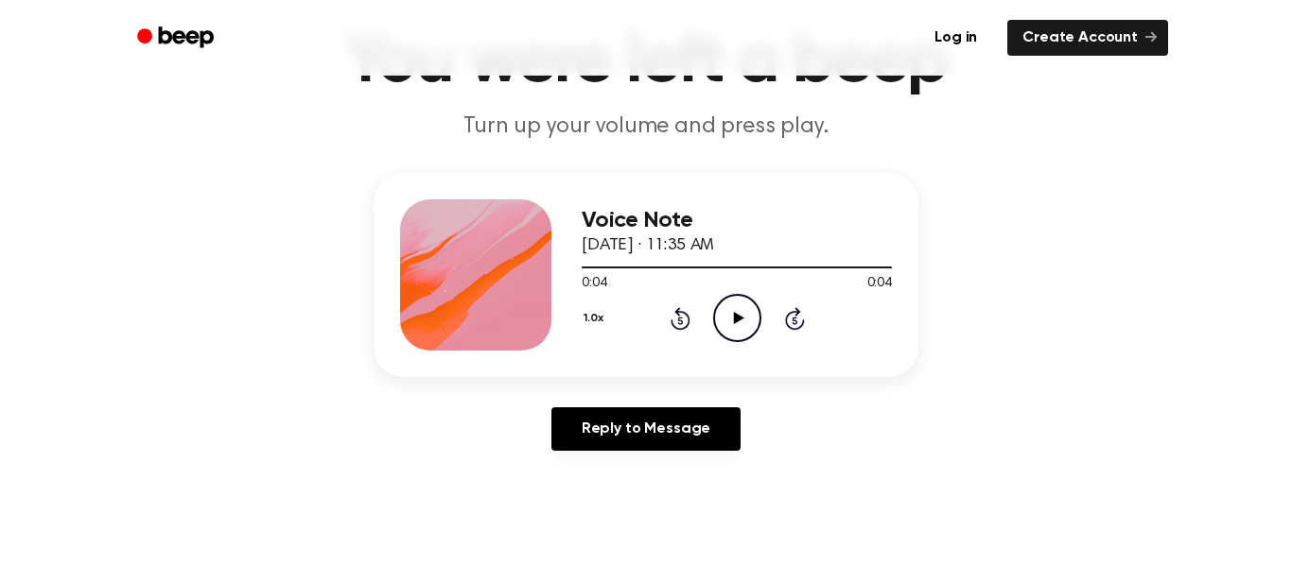
scroll to position [138, 0]
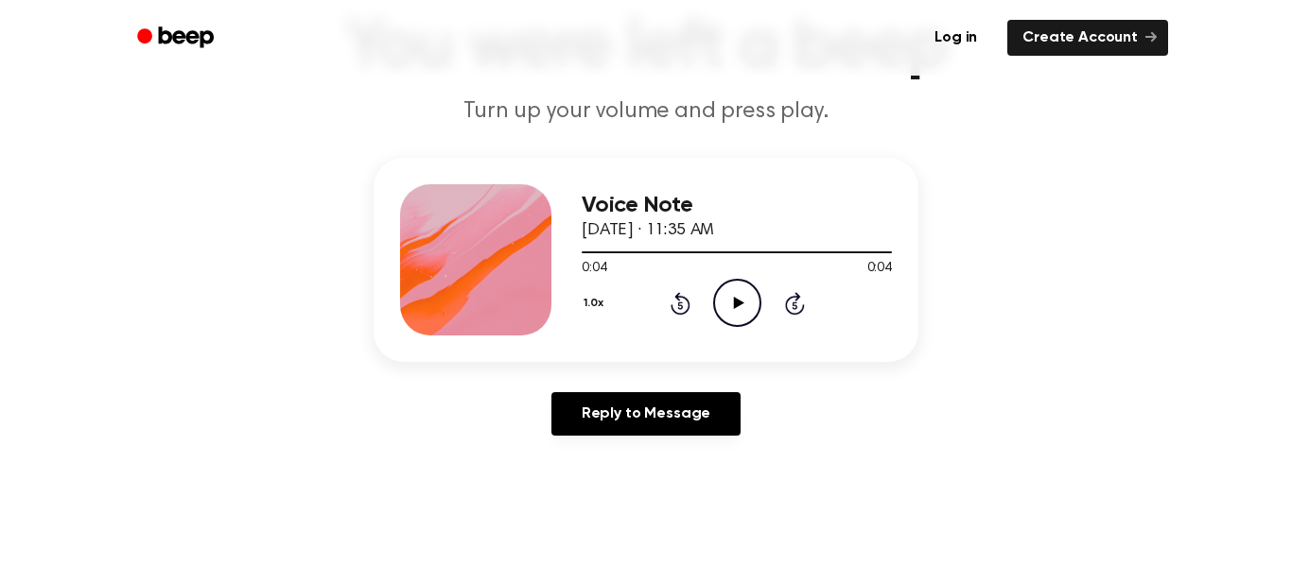
click at [717, 291] on circle at bounding box center [737, 303] width 46 height 46
click at [724, 305] on icon "Play Audio" at bounding box center [737, 303] width 48 height 48
click at [767, 311] on div "1.0x Rewind 5 seconds Play Audio Skip 5 seconds" at bounding box center [737, 303] width 310 height 48
click at [746, 305] on icon "Play Audio" at bounding box center [737, 303] width 48 height 48
click at [746, 306] on icon "Pause Audio" at bounding box center [737, 303] width 48 height 48
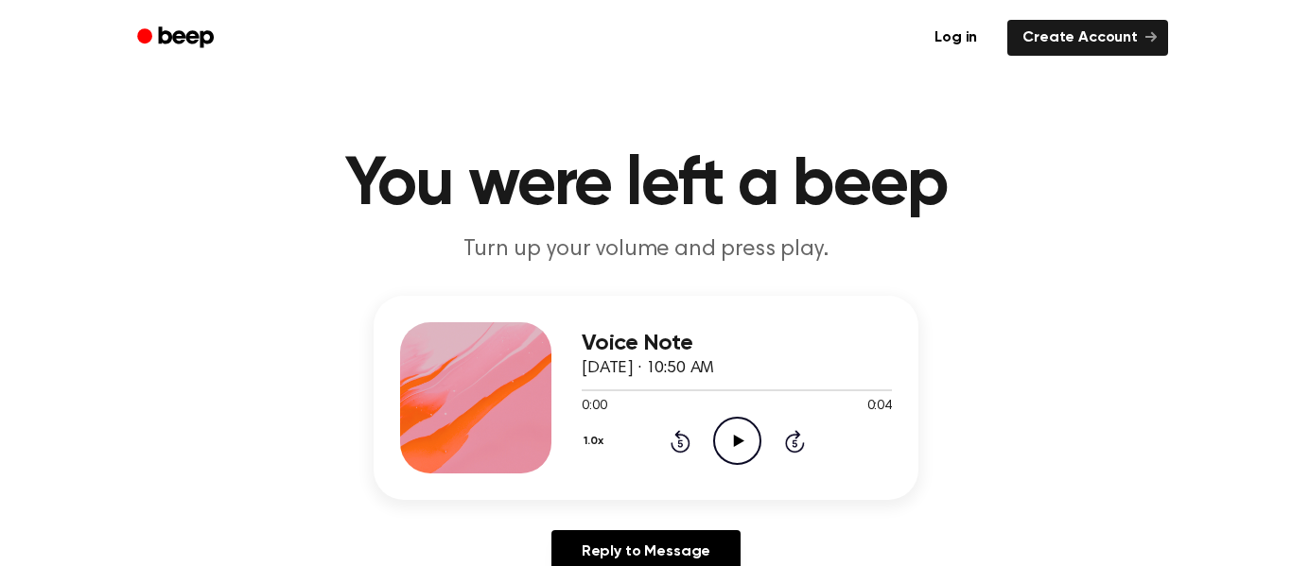
click at [739, 438] on icon "Play Audio" at bounding box center [737, 441] width 48 height 48
click at [713, 437] on icon "Play Audio" at bounding box center [737, 441] width 48 height 48
click at [743, 423] on icon "Play Audio" at bounding box center [737, 441] width 48 height 48
click at [748, 442] on icon "Play Audio" at bounding box center [737, 441] width 48 height 48
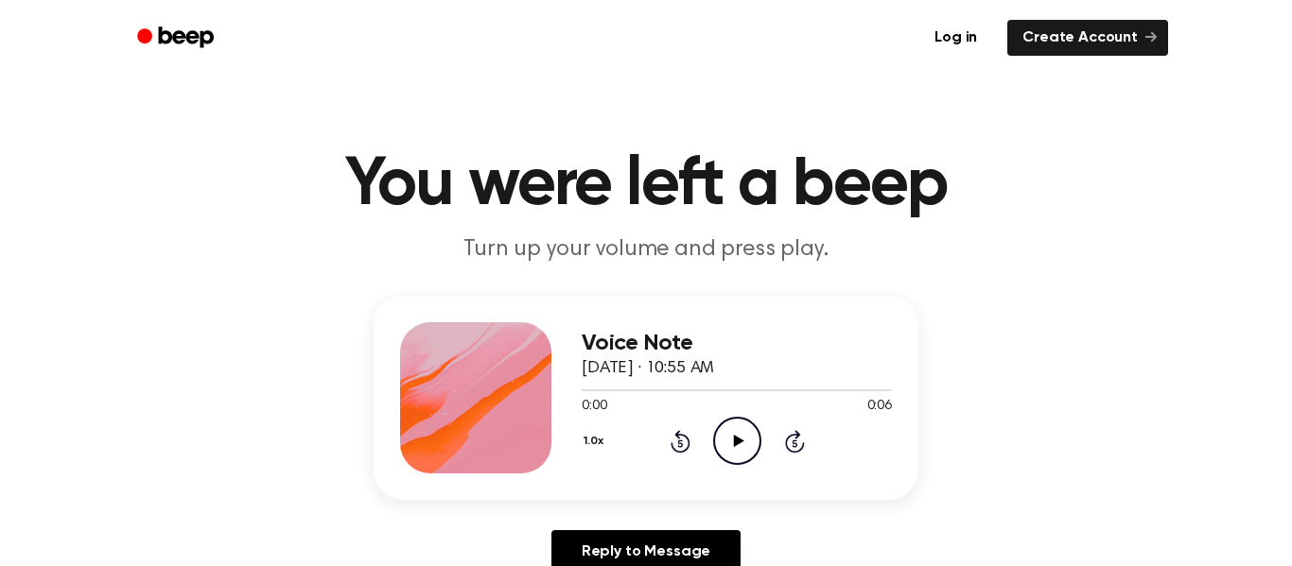
click at [723, 455] on icon "Play Audio" at bounding box center [737, 441] width 48 height 48
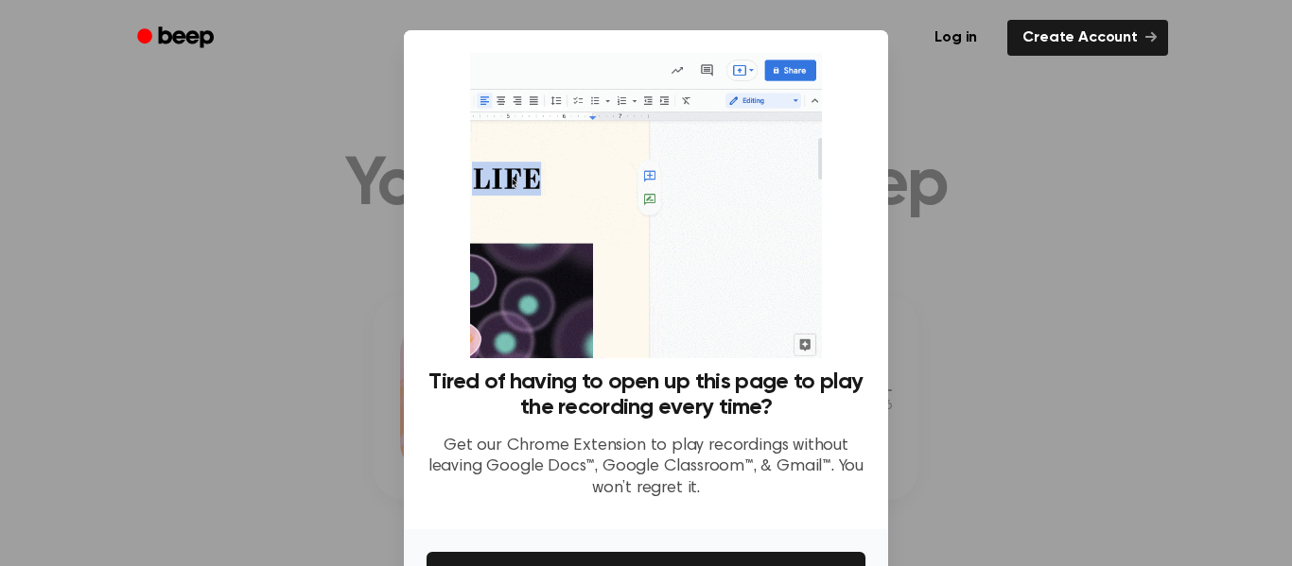
scroll to position [122, 0]
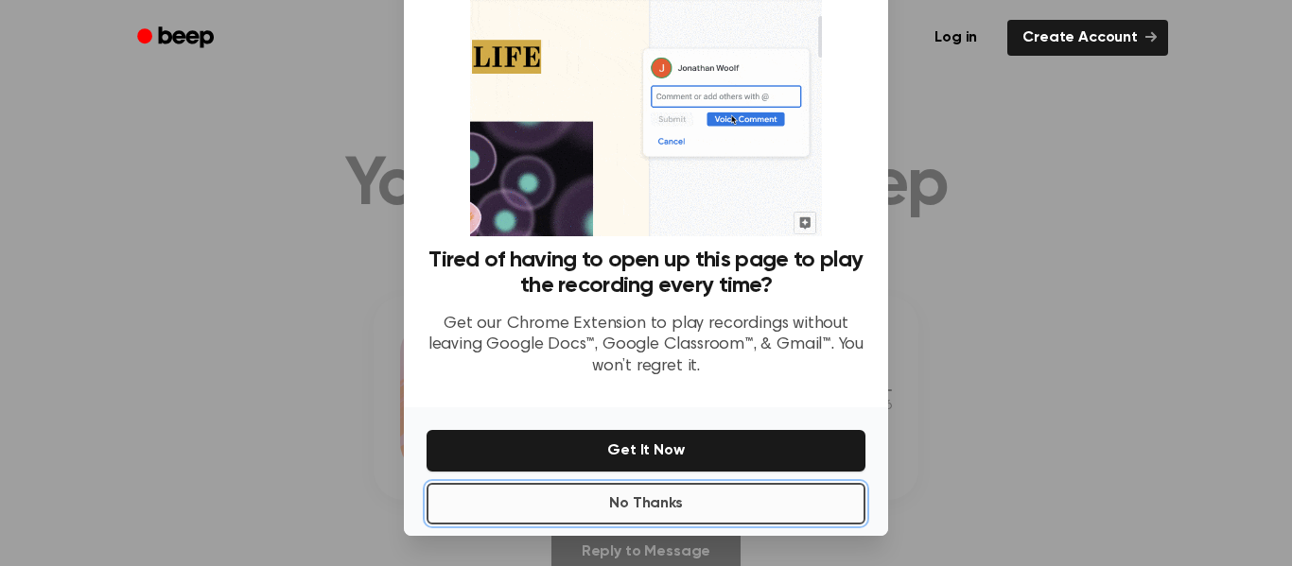
click at [722, 523] on button "No Thanks" at bounding box center [646, 504] width 439 height 42
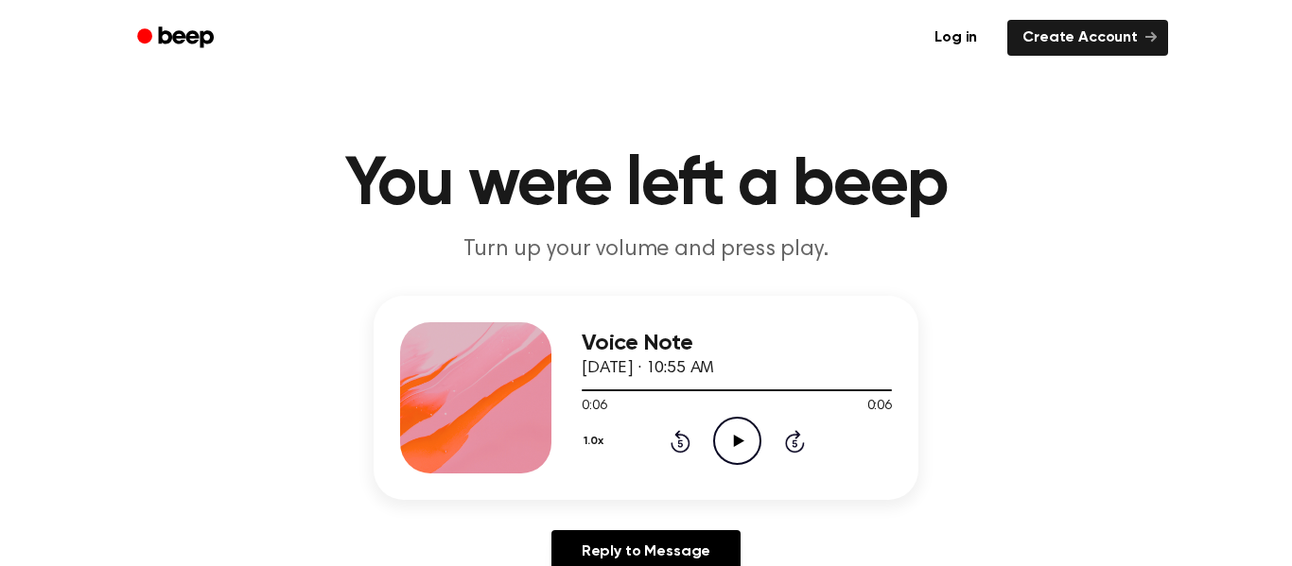
click at [734, 460] on icon "Play Audio" at bounding box center [737, 441] width 48 height 48
click at [743, 442] on icon "Play Audio" at bounding box center [737, 441] width 48 height 48
click at [728, 457] on icon "Play Audio" at bounding box center [737, 441] width 48 height 48
click at [736, 428] on icon "Play Audio" at bounding box center [737, 441] width 48 height 48
